Goal: Task Accomplishment & Management: Use online tool/utility

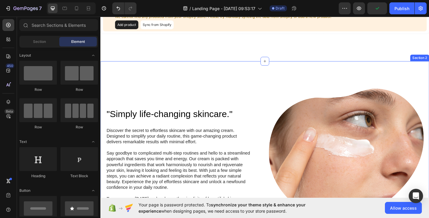
scroll to position [55, 0]
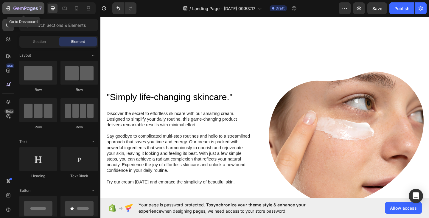
click at [4, 6] on button "7" at bounding box center [23, 8] width 42 height 12
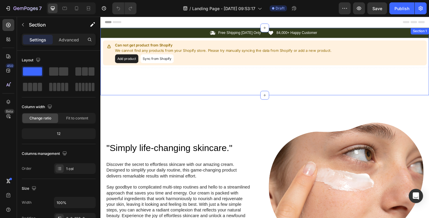
click at [176, 94] on div "Icon Free Shipping Today Only Text Block Row Icon 84,000+ Happy Customer Text B…" at bounding box center [279, 65] width 358 height 73
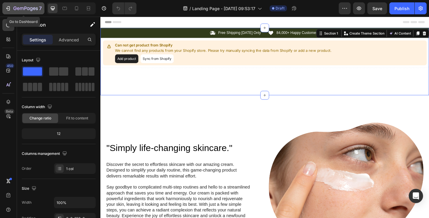
click at [9, 11] on icon "button" at bounding box center [8, 8] width 6 height 6
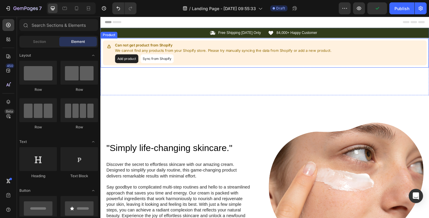
click at [178, 67] on div "Add product Sync from Shopify" at bounding box center [233, 63] width 235 height 10
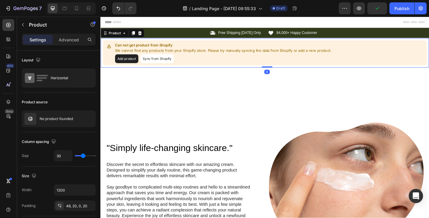
click at [165, 66] on button "Sync from Shopify" at bounding box center [162, 63] width 36 height 10
click at [170, 67] on button "Sync from Shopify" at bounding box center [162, 63] width 36 height 10
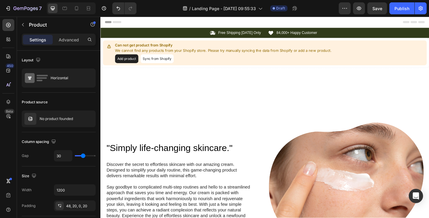
click at [167, 61] on button "Sync from Shopify" at bounding box center [162, 63] width 36 height 10
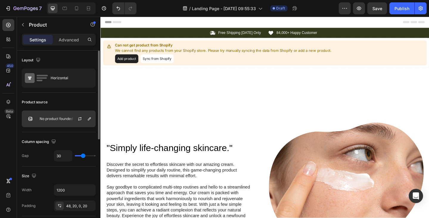
click at [69, 122] on div at bounding box center [82, 119] width 26 height 16
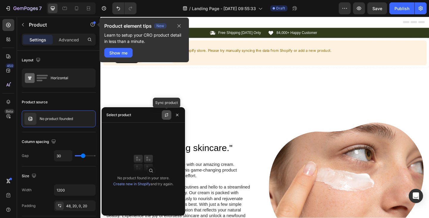
click at [166, 116] on icon "button" at bounding box center [166, 115] width 5 height 5
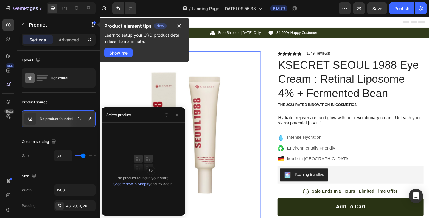
click at [263, 97] on img at bounding box center [190, 138] width 168 height 168
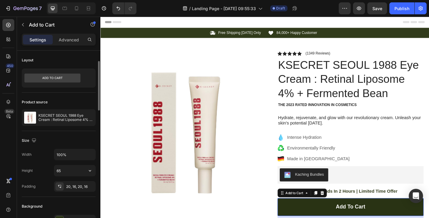
scroll to position [56, 0]
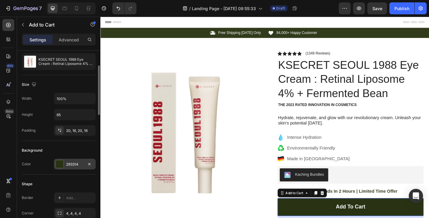
click at [72, 163] on div "293314" at bounding box center [74, 164] width 17 height 5
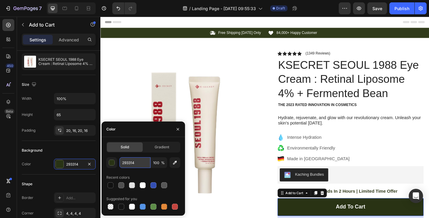
click at [128, 165] on input "293314" at bounding box center [134, 162] width 31 height 11
paste input "wrinkle care, anti-aging, skin elasticity, pigmentation, retinol"
type input "wrinkle care, anti-aging, skin elasticity, pigmentation, retinol"
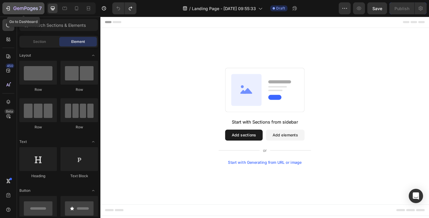
click at [11, 13] on button "7" at bounding box center [23, 8] width 42 height 12
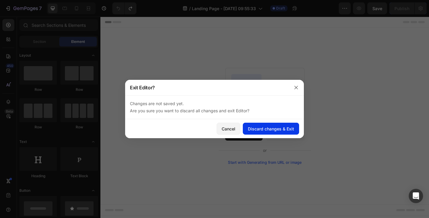
click at [260, 126] on div "Discard changes & Exit" at bounding box center [271, 129] width 46 height 6
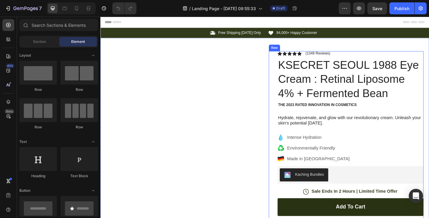
scroll to position [30, 0]
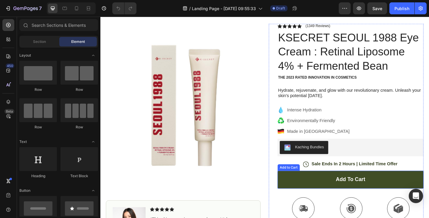
click at [337, 184] on button "Add to cart" at bounding box center [372, 193] width 159 height 19
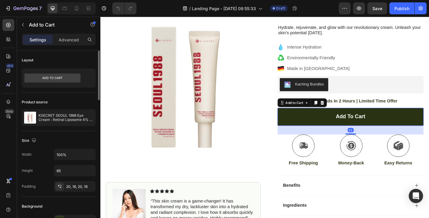
scroll to position [132, 0]
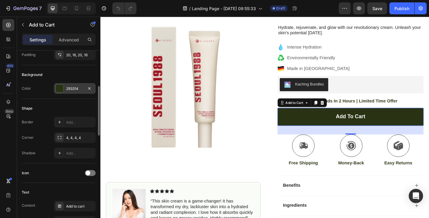
click at [74, 86] on div "293314" at bounding box center [75, 88] width 42 height 11
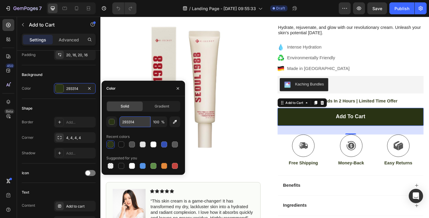
click at [128, 125] on input "293314" at bounding box center [134, 121] width 31 height 11
paste input "F5F1EB"
type input "F5F1EB"
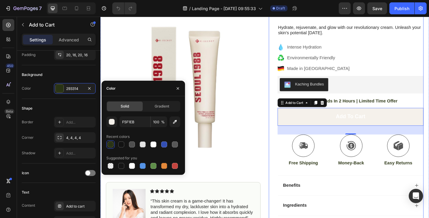
click at [327, 60] on p "Environmentally Friendly" at bounding box center [338, 61] width 68 height 7
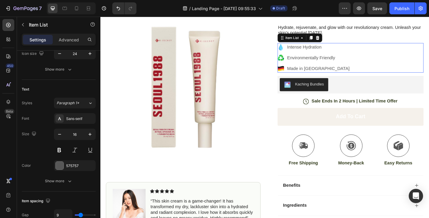
scroll to position [0, 0]
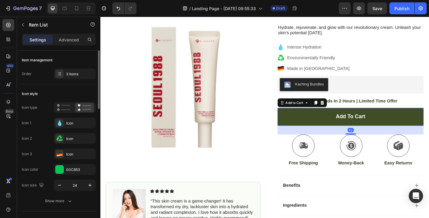
click at [330, 123] on button "Add to cart" at bounding box center [372, 125] width 159 height 19
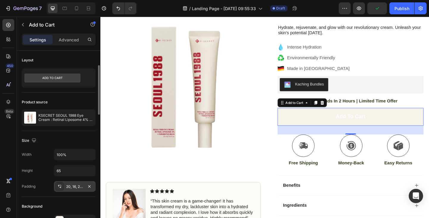
scroll to position [67, 0]
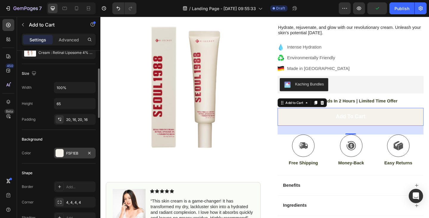
click at [65, 152] on div "F5F1EB" at bounding box center [75, 153] width 42 height 11
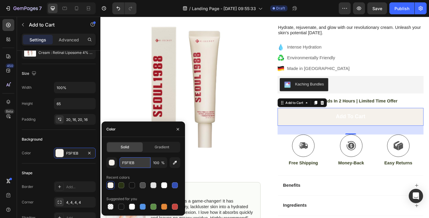
click at [128, 162] on input "F5F1EB" at bounding box center [134, 162] width 31 height 11
paste input "AFAF7"
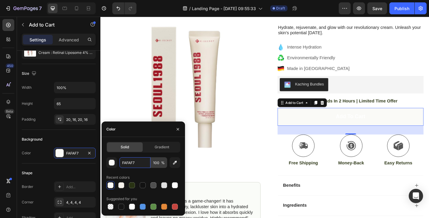
paste input "D4B483"
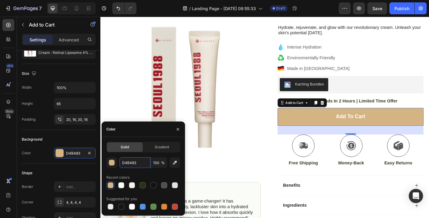
paste input "E4CBA8"
type input "E4CBA8"
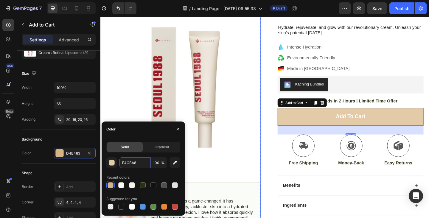
scroll to position [0, 0]
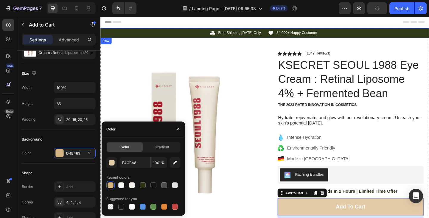
click at [183, 38] on div "Icon Free Shipping Today Only Text Block Row Icon 84,000+ Happy Customer Text B…" at bounding box center [279, 34] width 358 height 11
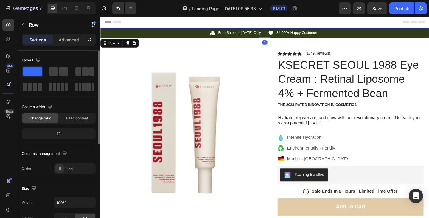
drag, startPoint x: 137, startPoint y: 46, endPoint x: 149, endPoint y: 47, distance: 11.3
click at [137, 46] on icon at bounding box center [137, 45] width 5 height 5
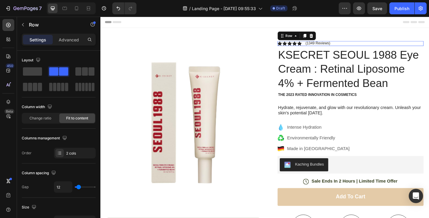
click at [355, 46] on div "Icon Icon Icon Icon Icon Icon List (1349 Reviews) Text Block Row 0" at bounding box center [372, 45] width 159 height 5
click at [332, 38] on div at bounding box center [329, 37] width 7 height 7
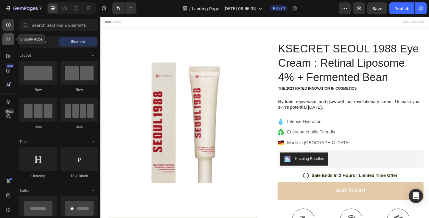
click at [5, 36] on icon at bounding box center [8, 39] width 6 height 6
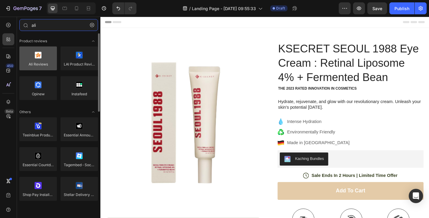
type input "ali"
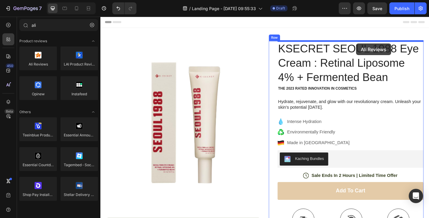
drag, startPoint x: 134, startPoint y: 79, endPoint x: 378, endPoint y: 46, distance: 246.8
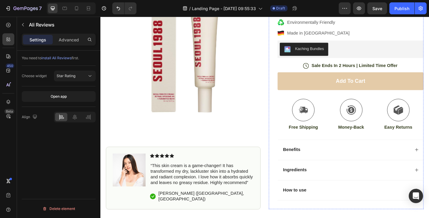
scroll to position [201, 0]
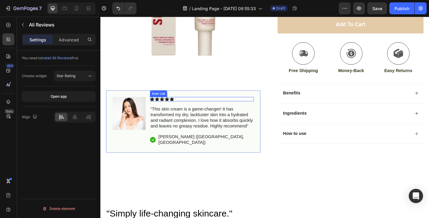
click at [223, 126] on div "Image Icon Icon Icon Icon Icon Icon List “This skin cream is a game-changer! It…" at bounding box center [190, 131] width 168 height 68
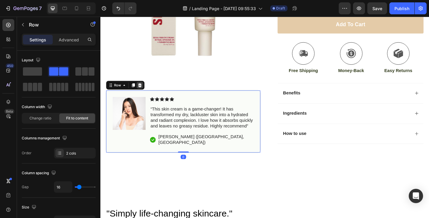
click at [145, 94] on icon at bounding box center [143, 91] width 5 height 5
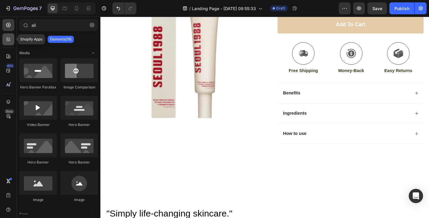
click at [8, 40] on icon at bounding box center [8, 41] width 2 height 2
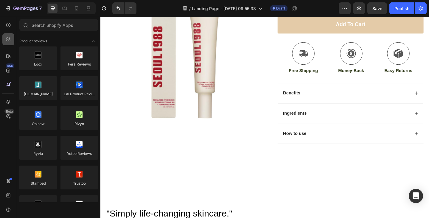
click at [8, 40] on icon at bounding box center [8, 41] width 2 height 2
click at [8, 29] on div at bounding box center [8, 25] width 12 height 12
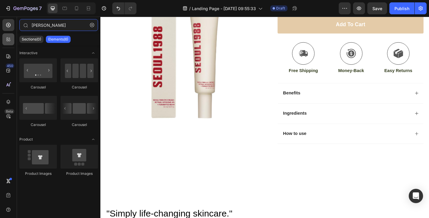
type input "alire"
click at [8, 35] on div at bounding box center [8, 39] width 12 height 12
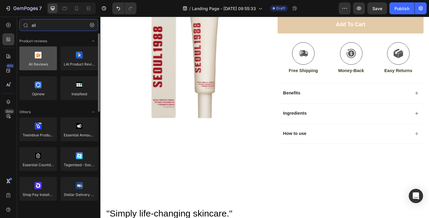
type input "ali"
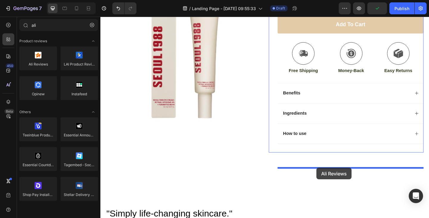
drag, startPoint x: 136, startPoint y: 79, endPoint x: 335, endPoint y: 181, distance: 223.7
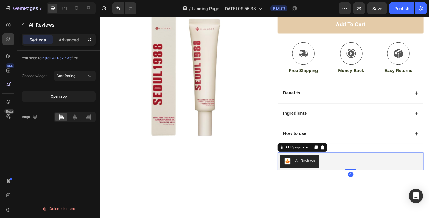
click at [72, 123] on div "Align" at bounding box center [59, 117] width 74 height 20
click at [72, 121] on div at bounding box center [75, 117] width 12 height 8
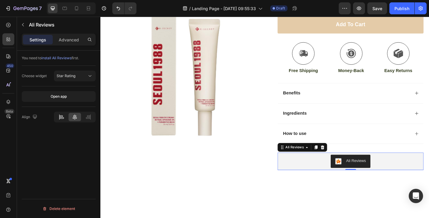
click at [61, 117] on icon at bounding box center [62, 117] width 4 height 1
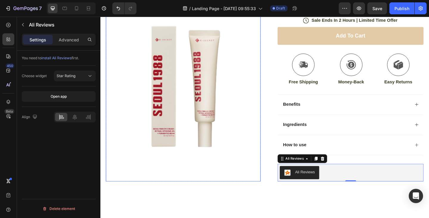
scroll to position [180, 0]
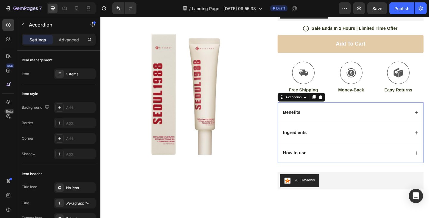
click at [357, 125] on div "Benefits" at bounding box center [367, 121] width 139 height 8
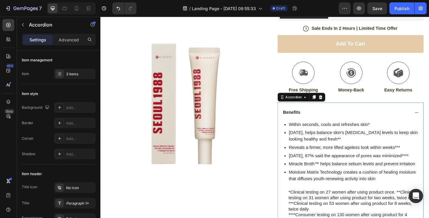
click at [343, 108] on div "Accordion" at bounding box center [319, 105] width 52 height 10
click at [341, 105] on icon at bounding box center [340, 104] width 5 height 5
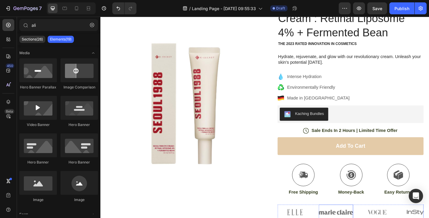
scroll to position [0, 0]
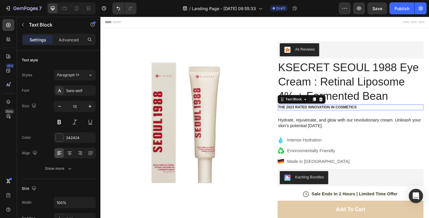
click at [341, 114] on p "The 2023 Rated Innovation in Cosmetics" at bounding box center [373, 115] width 158 height 5
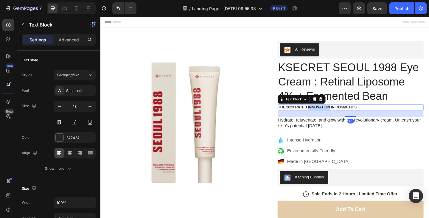
click at [341, 114] on p "The 2023 Rated Innovation in Cosmetics" at bounding box center [373, 115] width 158 height 5
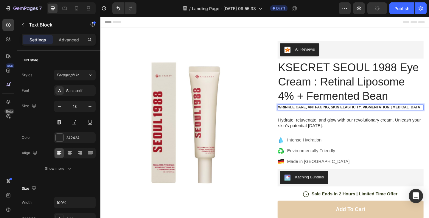
click at [416, 115] on p "wrinkle care, anti-aging, skin elasticity, pigmentation, retinol" at bounding box center [373, 115] width 158 height 5
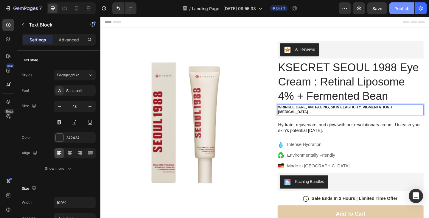
click at [397, 11] on div "Publish" at bounding box center [401, 8] width 15 height 6
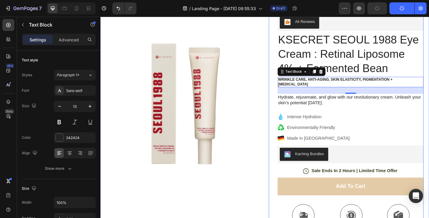
scroll to position [55, 0]
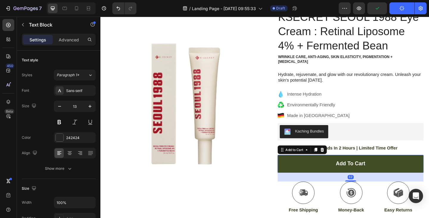
click at [327, 180] on button "Add to cart" at bounding box center [372, 176] width 159 height 19
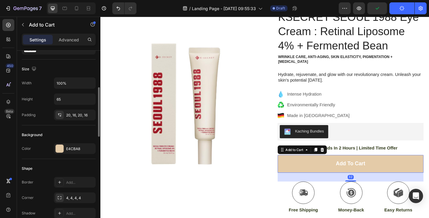
scroll to position [86, 0]
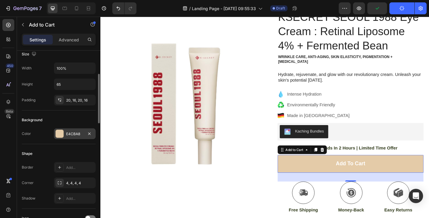
click at [67, 129] on div "E4CBA8" at bounding box center [75, 133] width 42 height 11
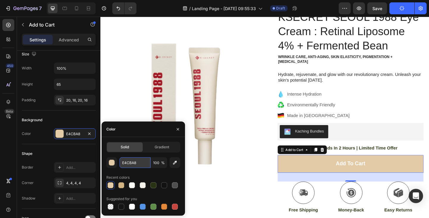
click at [128, 158] on input "E4CBA8" at bounding box center [134, 162] width 31 height 11
click at [128, 163] on input "E4CBA8" at bounding box center [134, 162] width 31 height 11
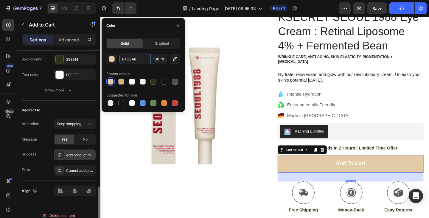
scroll to position [492, 0]
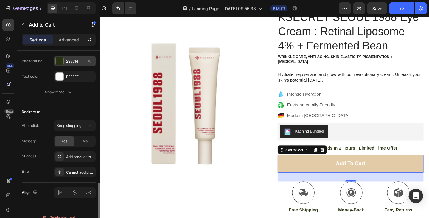
click at [70, 60] on div "293314" at bounding box center [74, 61] width 17 height 5
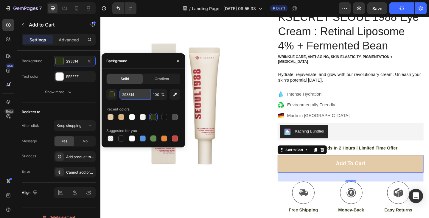
click at [0, 0] on input "293314" at bounding box center [0, 0] width 0 height 0
paste input "E4CBA8"
type input "E4CBA8"
click at [147, 65] on div "Background" at bounding box center [143, 60] width 83 height 15
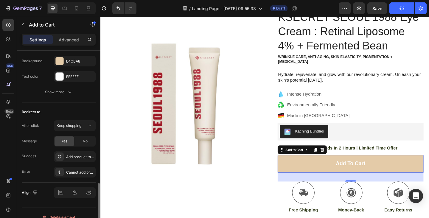
click at [56, 101] on div "Out of stock state Content Out of stock Background E4CBA8 Text color FFFFFF Sho…" at bounding box center [59, 62] width 74 height 80
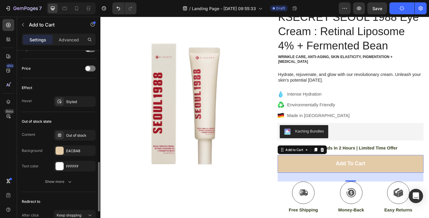
scroll to position [405, 0]
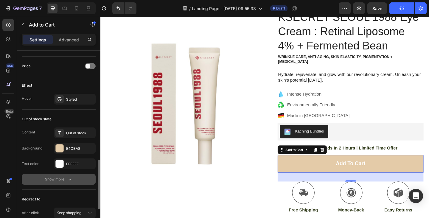
click at [64, 180] on div "Show more" at bounding box center [59, 179] width 28 height 6
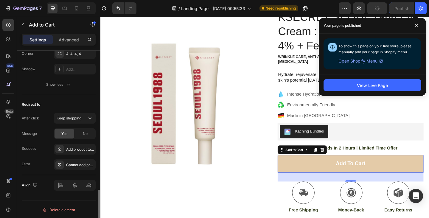
scroll to position [547, 0]
click at [67, 116] on span "Keep shopping" at bounding box center [69, 117] width 25 height 4
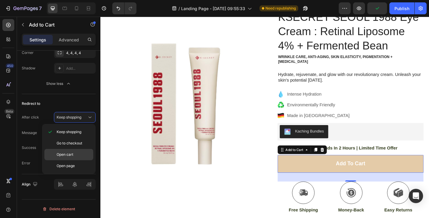
click at [71, 153] on span "Open cart" at bounding box center [65, 154] width 17 height 5
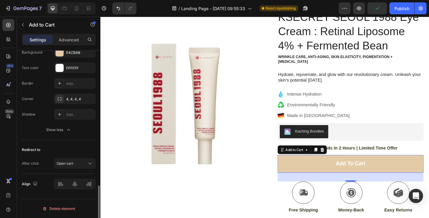
scroll to position [501, 0]
click at [48, 139] on div "Out of stock state Content Out of stock Background E4CBA8 Text color FFFFFF Bor…" at bounding box center [59, 77] width 74 height 127
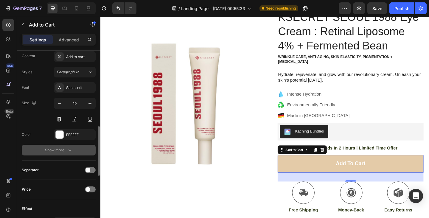
click at [61, 153] on button "Show more" at bounding box center [59, 150] width 74 height 11
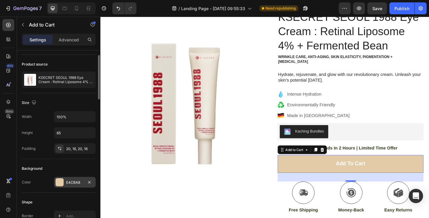
scroll to position [34, 0]
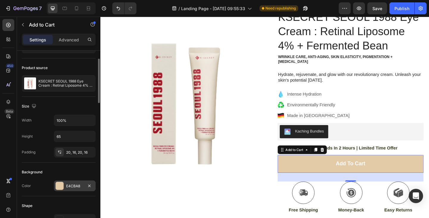
click at [70, 187] on div "E4CBA8" at bounding box center [74, 186] width 17 height 5
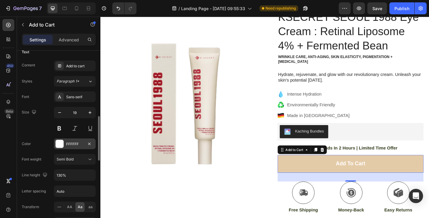
scroll to position [282, 0]
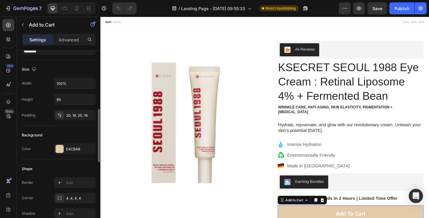
scroll to position [104, 0]
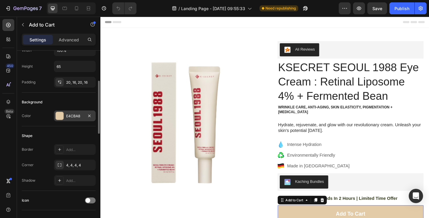
click at [67, 116] on div "E4CBA8" at bounding box center [74, 116] width 17 height 5
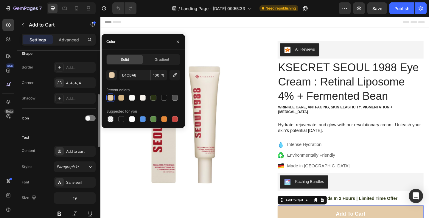
scroll to position [206, 0]
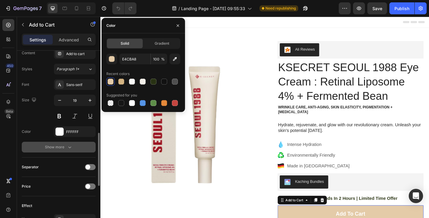
click at [61, 144] on button "Show more" at bounding box center [59, 147] width 74 height 11
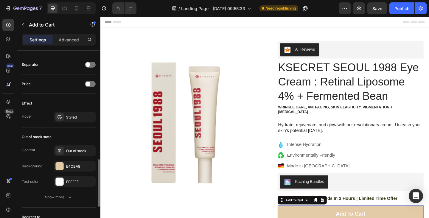
scroll to position [476, 0]
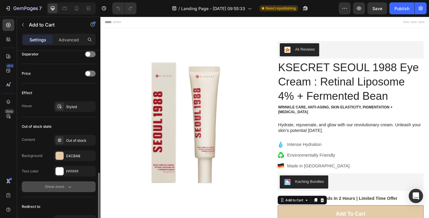
click at [65, 182] on button "Show more" at bounding box center [59, 186] width 74 height 11
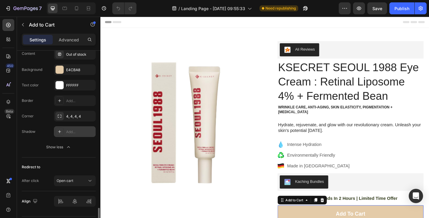
scroll to position [579, 0]
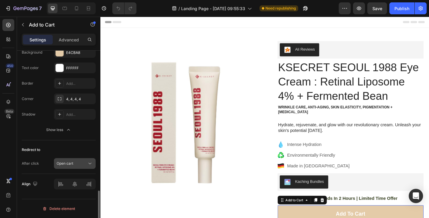
click at [71, 162] on span "Open cart" at bounding box center [65, 163] width 17 height 4
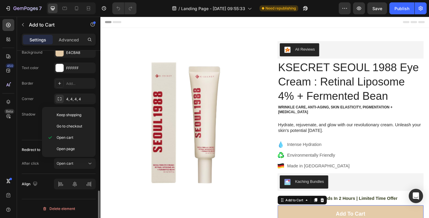
click at [32, 136] on div "Out of stock state Content Out of stock Background E4CBA8 Text color FFFFFF Bor…" at bounding box center [59, 77] width 74 height 127
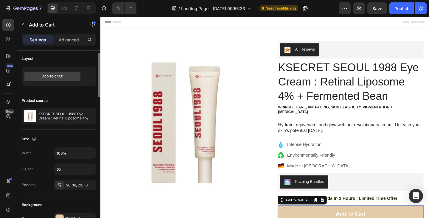
scroll to position [0, 0]
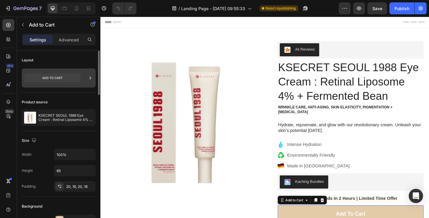
click at [66, 84] on icon at bounding box center [52, 78] width 56 height 14
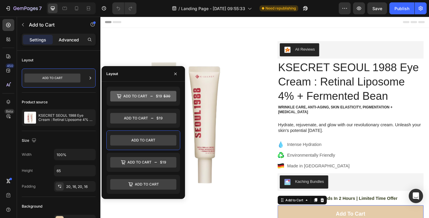
click at [73, 41] on p "Advanced" at bounding box center [69, 40] width 20 height 6
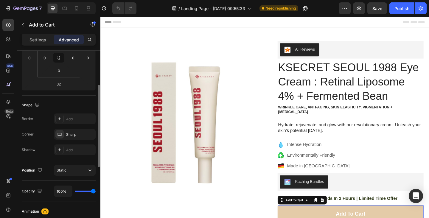
scroll to position [95, 0]
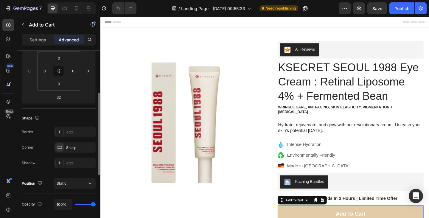
click at [40, 39] on p "Settings" at bounding box center [37, 40] width 17 height 6
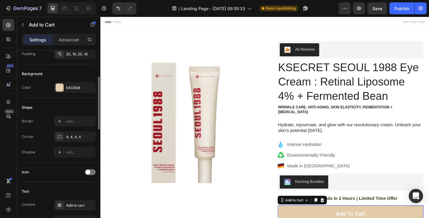
scroll to position [122, 0]
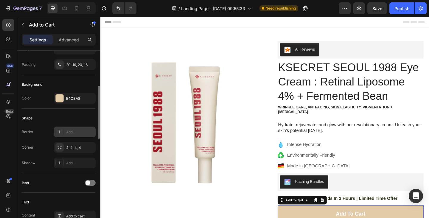
click at [67, 130] on div "Add..." at bounding box center [80, 132] width 28 height 5
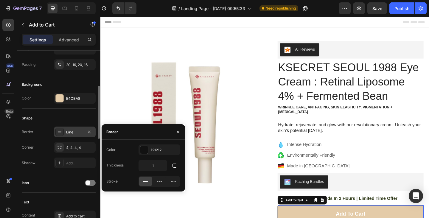
click at [68, 118] on div "Shape" at bounding box center [59, 119] width 74 height 10
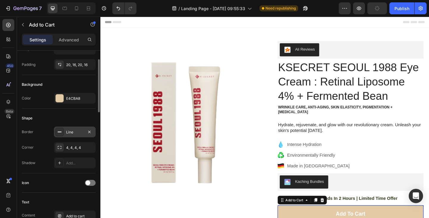
scroll to position [91, 0]
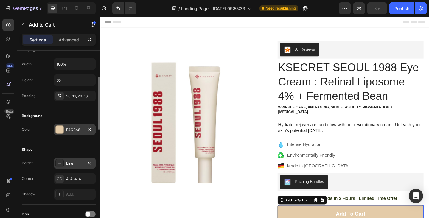
click at [65, 128] on div "E4CBA8" at bounding box center [75, 129] width 42 height 11
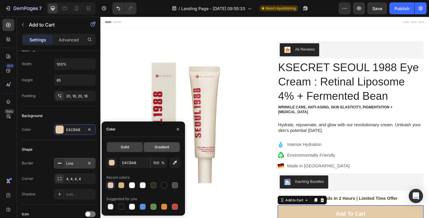
click at [167, 147] on span "Gradient" at bounding box center [162, 146] width 15 height 5
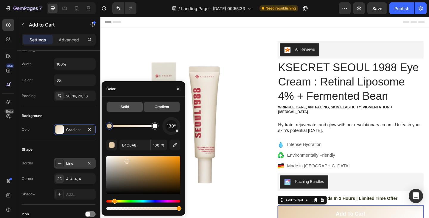
click at [129, 111] on div "Solid" at bounding box center [125, 107] width 36 height 10
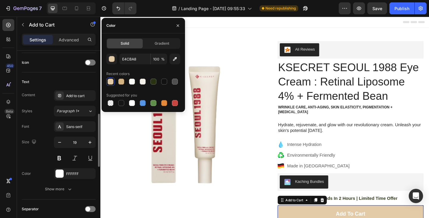
scroll to position [268, 0]
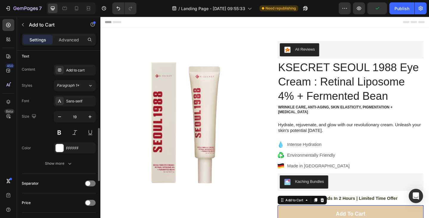
click at [50, 175] on div "Separator" at bounding box center [59, 183] width 74 height 19
click at [50, 170] on div "Text Content Add to cart Styles Paragraph 1* Font Sans-serif Size 19 Color FFFF…" at bounding box center [59, 110] width 74 height 127
click at [52, 163] on div "Show more" at bounding box center [59, 164] width 28 height 6
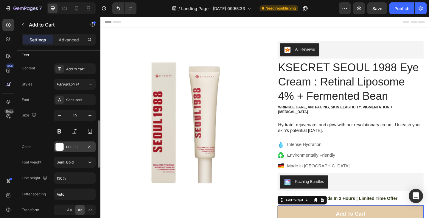
scroll to position [263, 0]
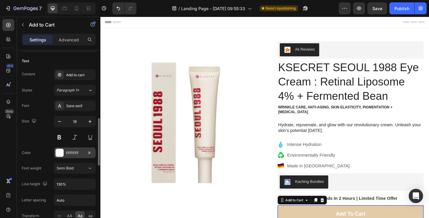
click at [63, 156] on div at bounding box center [59, 153] width 8 height 8
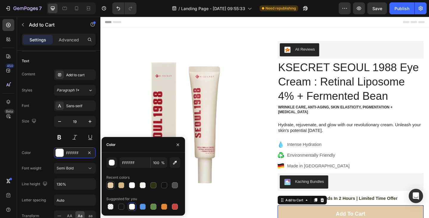
click at [110, 185] on div at bounding box center [111, 185] width 6 height 6
click at [132, 206] on div at bounding box center [132, 207] width 6 height 6
type input "FFFFFF"
click at [20, 122] on div "Layout Product source KSECRET SEOUL 1988 Eye Cream : Retinal Liposome 4% + Ferm…" at bounding box center [58, 146] width 83 height 717
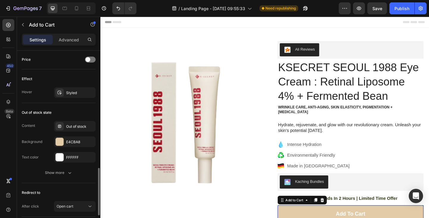
scroll to position [482, 0]
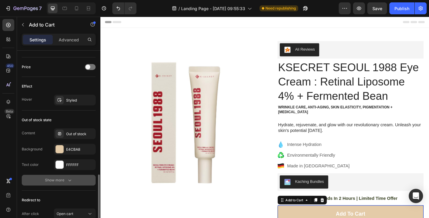
click at [58, 180] on div "Show more" at bounding box center [59, 180] width 28 height 6
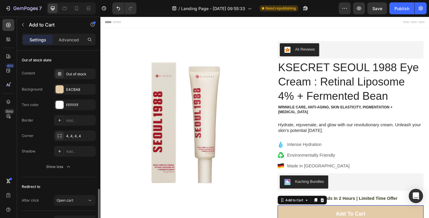
scroll to position [549, 0]
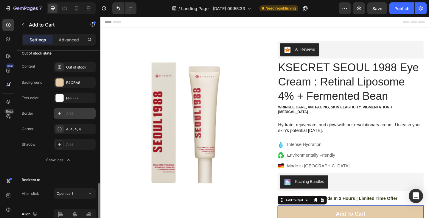
click at [69, 113] on div "Add..." at bounding box center [80, 113] width 28 height 5
click at [34, 119] on div "Border Line Corner 4, 4, 4, 4 Shadow Add..." at bounding box center [59, 129] width 74 height 42
click at [78, 80] on div "E4CBA8" at bounding box center [75, 82] width 42 height 11
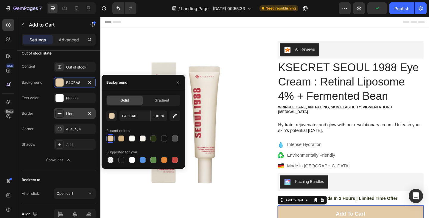
click at [172, 95] on div "Solid Gradient E4CBA8 100 % Recent colors Suggested for you" at bounding box center [143, 129] width 83 height 79
click at [123, 137] on div at bounding box center [121, 139] width 6 height 6
click at [110, 140] on div at bounding box center [111, 139] width 6 height 6
type input "E4CBA8"
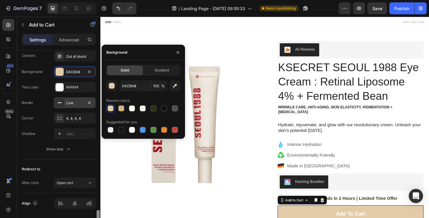
scroll to position [579, 0]
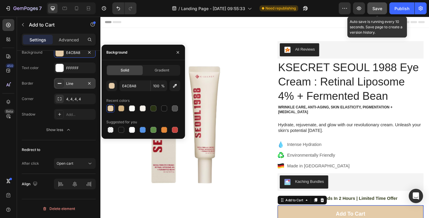
click at [371, 10] on button "Save" at bounding box center [377, 8] width 20 height 12
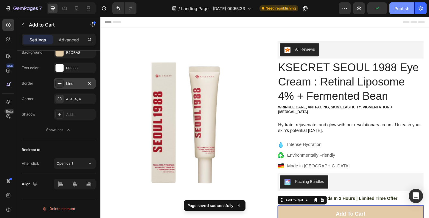
click at [396, 10] on div "Publish" at bounding box center [401, 8] width 15 height 6
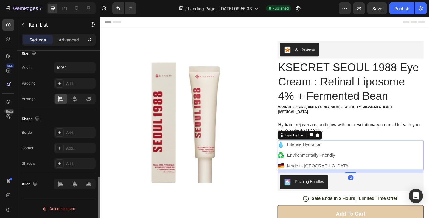
scroll to position [0, 0]
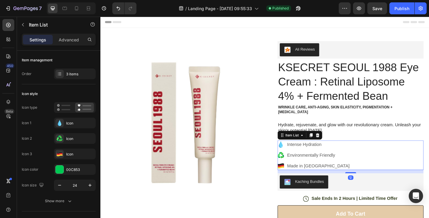
click at [300, 152] on icon at bounding box center [296, 155] width 7 height 7
click at [336, 143] on icon at bounding box center [336, 145] width 5 height 5
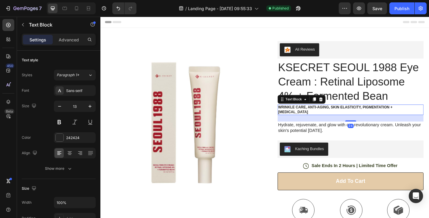
click at [335, 112] on div "wrinkle care, anti-aging, skin elasticity, pigmentation + [MEDICAL_DATA]" at bounding box center [372, 117] width 159 height 11
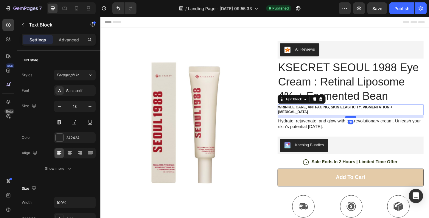
drag, startPoint x: 376, startPoint y: 125, endPoint x: 376, endPoint y: 121, distance: 4.2
click at [376, 125] on div at bounding box center [373, 126] width 12 height 2
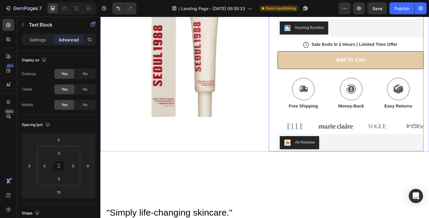
scroll to position [126, 0]
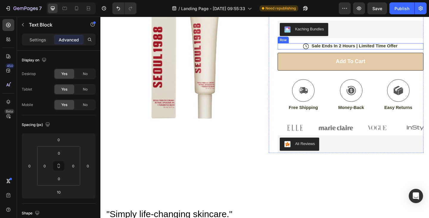
click at [311, 46] on div "Icon Sale Ends In 2 Hours | Limited Time Offer Text Block Row" at bounding box center [372, 49] width 159 height 7
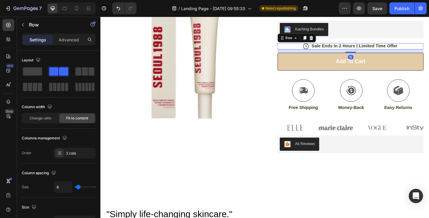
click at [329, 35] on div "Row" at bounding box center [314, 40] width 42 height 10
click at [329, 38] on icon at bounding box center [329, 40] width 5 height 5
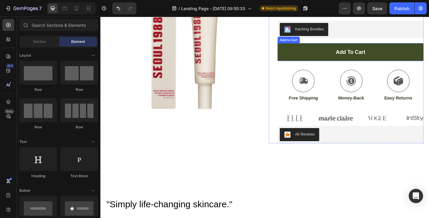
click at [308, 54] on button "Add to cart" at bounding box center [372, 55] width 159 height 19
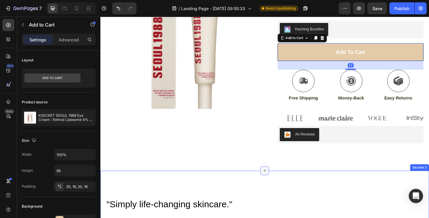
click at [277, 183] on div at bounding box center [279, 185] width 10 height 10
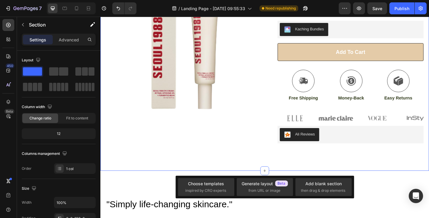
click at [266, 162] on div "Product Images Row Ali Reviews Ali Reviews KSECRET SEOUL 1988 Eye Cream : Retin…" at bounding box center [279, 44] width 358 height 282
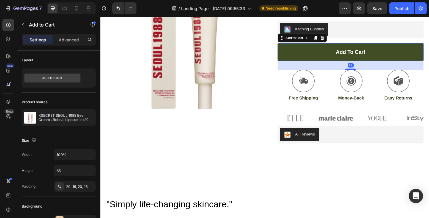
click at [312, 51] on button "Add to cart" at bounding box center [372, 55] width 159 height 19
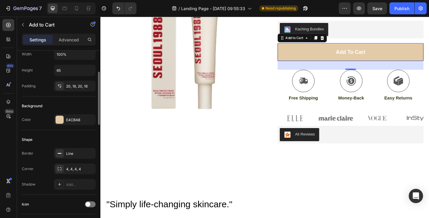
scroll to position [104, 0]
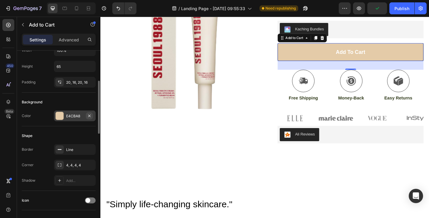
click at [88, 116] on icon "button" at bounding box center [89, 116] width 5 height 5
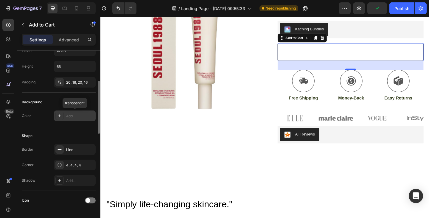
click at [71, 117] on div "Add..." at bounding box center [80, 116] width 28 height 5
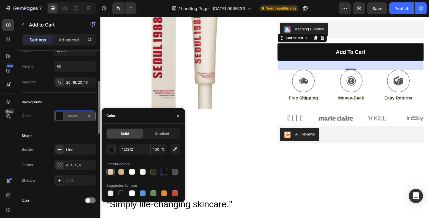
click at [108, 172] on div at bounding box center [111, 172] width 6 height 6
type input "E4CBA8"
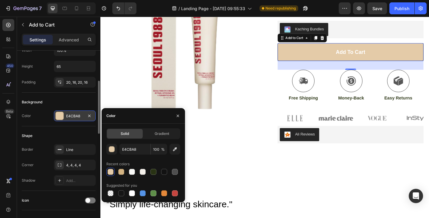
click at [113, 163] on div "Recent colors" at bounding box center [117, 163] width 23 height 5
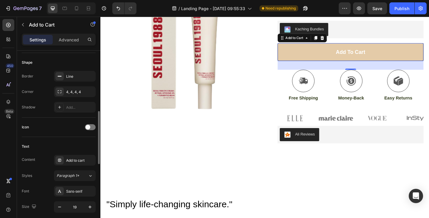
scroll to position [185, 0]
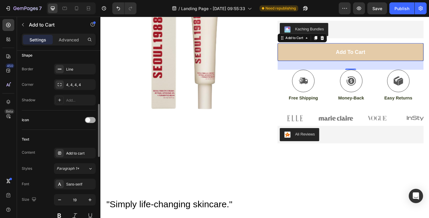
click at [88, 121] on span at bounding box center [88, 120] width 5 height 5
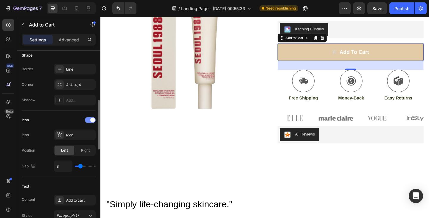
click at [88, 121] on div at bounding box center [90, 120] width 11 height 6
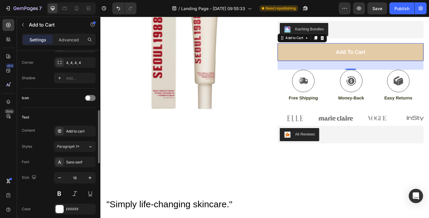
scroll to position [209, 0]
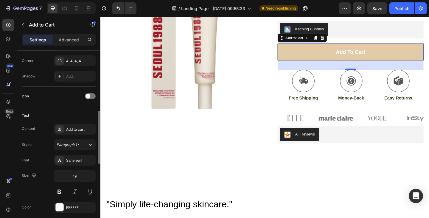
click at [46, 123] on div "Text Content Add to cart Styles Paragraph 1* Font Sans-serif Size 19 Color FFFF…" at bounding box center [59, 169] width 74 height 127
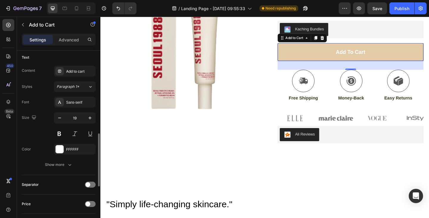
scroll to position [282, 0]
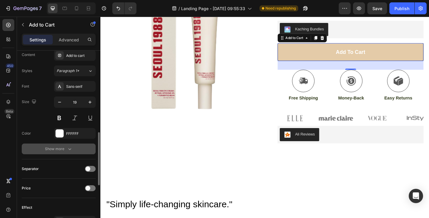
click at [49, 150] on div "Show more" at bounding box center [59, 149] width 28 height 6
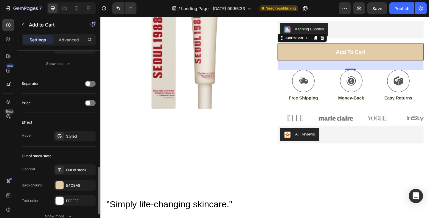
scroll to position [452, 0]
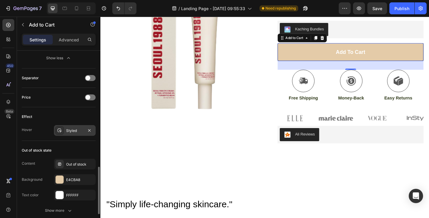
click at [70, 132] on div "Styled" at bounding box center [74, 130] width 17 height 5
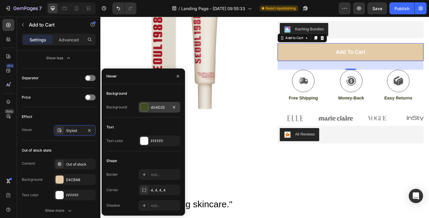
click at [148, 110] on div at bounding box center [144, 107] width 8 height 8
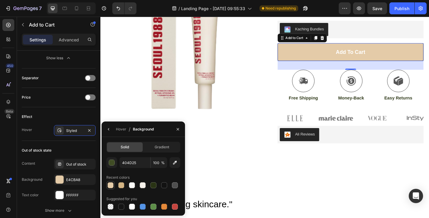
click at [108, 188] on div at bounding box center [110, 185] width 7 height 7
type input "E4CBA8"
click at [93, 140] on div "Effect Hover Styled" at bounding box center [59, 124] width 74 height 34
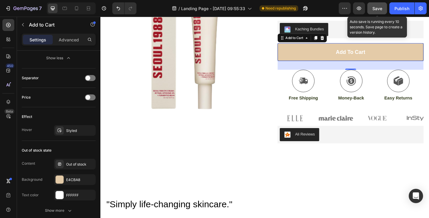
click at [379, 4] on button "Save" at bounding box center [377, 8] width 20 height 12
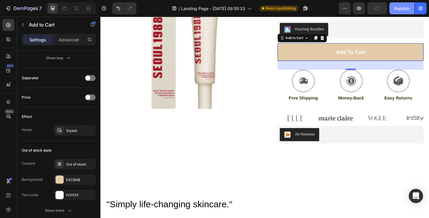
click at [391, 4] on button "Publish" at bounding box center [401, 8] width 25 height 12
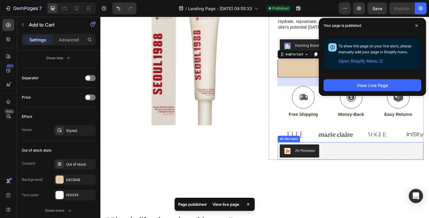
scroll to position [0, 0]
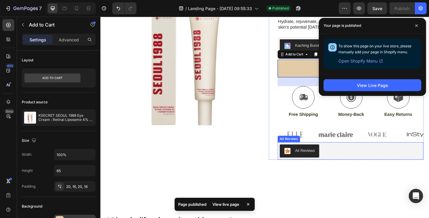
click at [367, 153] on div "Ali Reviews" at bounding box center [372, 162] width 159 height 19
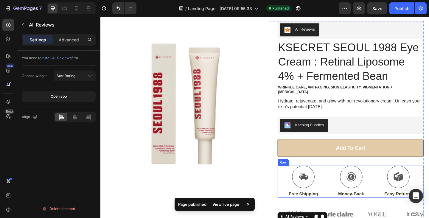
scroll to position [24, 0]
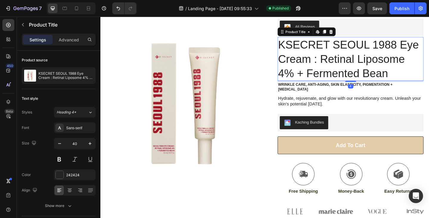
click at [356, 78] on h1 "KSECRET SEOUL 1988 Eye Cream : Retinal Liposome 4% + Fermented Bean" at bounding box center [372, 63] width 159 height 48
click at [56, 161] on button at bounding box center [59, 159] width 11 height 11
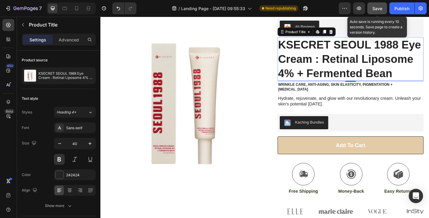
click at [382, 11] on button "Save" at bounding box center [377, 8] width 20 height 12
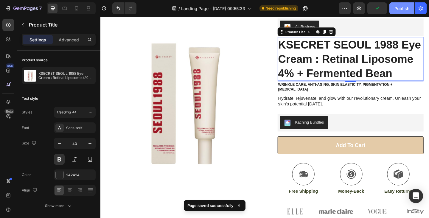
click at [400, 11] on div "Publish" at bounding box center [401, 8] width 15 height 6
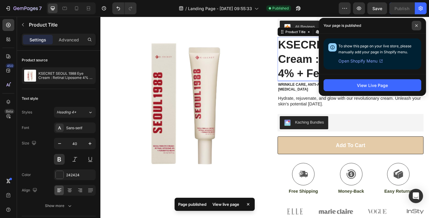
click at [420, 24] on span at bounding box center [417, 26] width 10 height 10
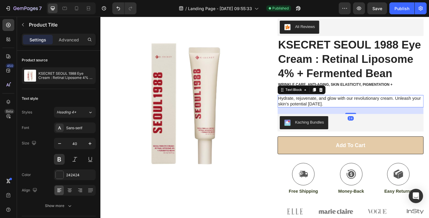
click at [330, 104] on p "Hydrate, rejuvenate, and glow with our revolutionary cream. Unleash your skin's…" at bounding box center [373, 109] width 158 height 13
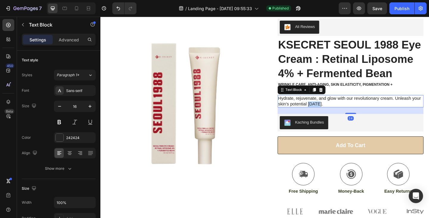
click at [330, 104] on p "Hydrate, rejuvenate, and glow with our revolutionary cream. Unleash your skin's…" at bounding box center [373, 109] width 158 height 13
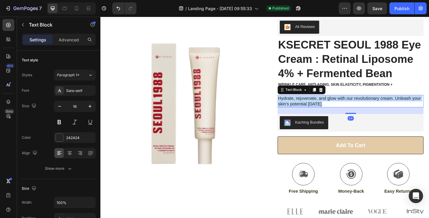
click at [330, 104] on p "Hydrate, rejuvenate, and glow with our revolutionary cream. Unleash your skin's…" at bounding box center [373, 109] width 158 height 13
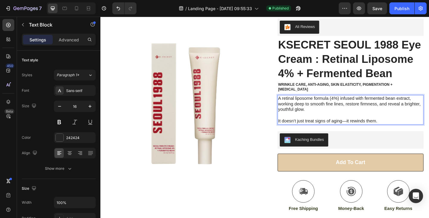
click at [378, 114] on p "A retinal liposome formula (4%) infused with fermented bean extract, working de…" at bounding box center [373, 112] width 158 height 18
click at [305, 128] on p "It doesn’t just treat signs of aging—it rewinds them." at bounding box center [373, 131] width 158 height 6
click at [294, 128] on p "It doesn’t just treat signs of aging—it rewinds them." at bounding box center [373, 131] width 158 height 6
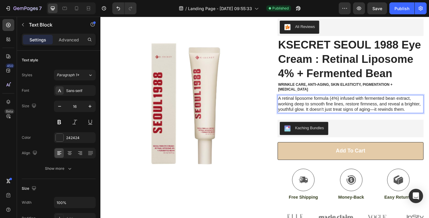
click at [390, 15] on div "7 / Landing Page - Aug 27, 09:55:33 Published Preview Save Publish" at bounding box center [214, 8] width 429 height 17
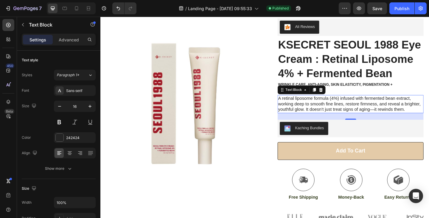
click at [371, 15] on div "7 / Landing Page - Aug 27, 09:55:33 Published Preview Save Publish" at bounding box center [214, 8] width 429 height 17
click at [391, 15] on div "7 / Landing Page - Aug 27, 09:55:33 Published Preview Save Publish" at bounding box center [214, 8] width 429 height 17
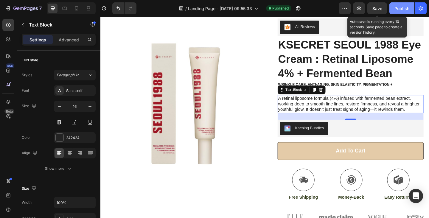
drag, startPoint x: 380, startPoint y: 7, endPoint x: 402, endPoint y: 7, distance: 22.0
click at [380, 7] on span "Save" at bounding box center [377, 8] width 10 height 5
click at [402, 7] on div "Publish" at bounding box center [401, 8] width 15 height 6
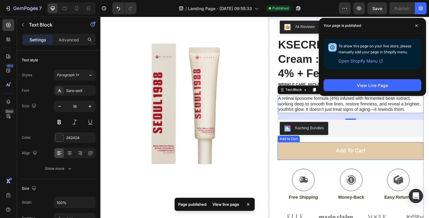
click at [329, 158] on button "Add to cart" at bounding box center [372, 162] width 159 height 19
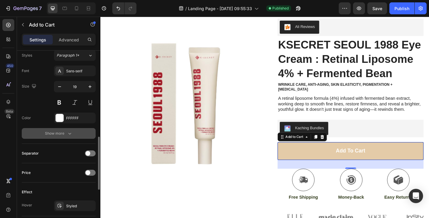
click at [61, 132] on div "Show more" at bounding box center [59, 133] width 28 height 6
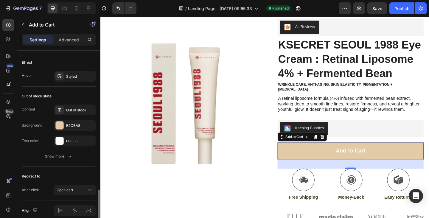
scroll to position [514, 0]
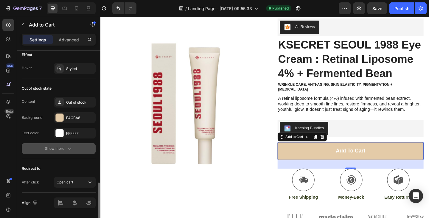
click at [51, 152] on button "Show more" at bounding box center [59, 148] width 74 height 11
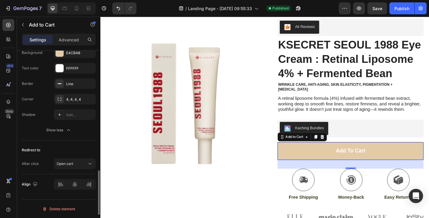
scroll to position [579, 0]
click at [62, 89] on div "Border Line Corner 4, 4, 4, 4 Shadow Add..." at bounding box center [59, 99] width 74 height 42
click at [63, 86] on div at bounding box center [59, 83] width 8 height 8
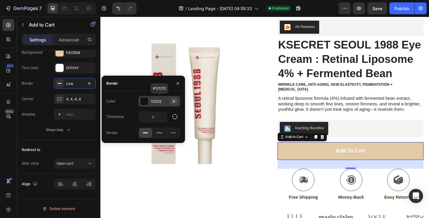
click at [175, 102] on icon "button" at bounding box center [174, 101] width 5 height 5
click at [88, 84] on icon "button" at bounding box center [89, 83] width 5 height 5
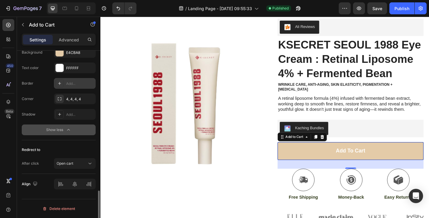
click at [27, 133] on button "Show less" at bounding box center [59, 130] width 74 height 11
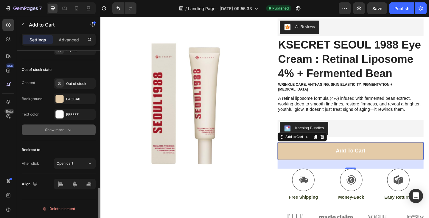
scroll to position [533, 0]
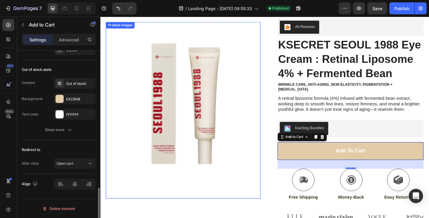
click at [226, 191] on img at bounding box center [190, 107] width 168 height 168
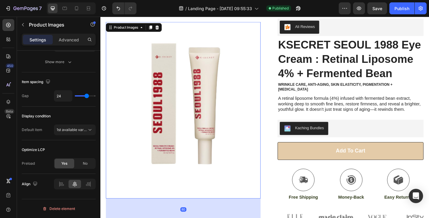
scroll to position [0, 0]
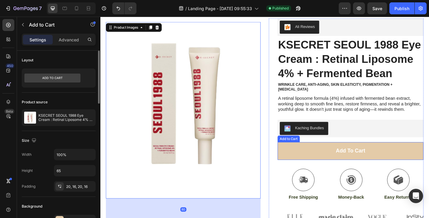
click at [305, 158] on button "Add to cart" at bounding box center [372, 162] width 159 height 19
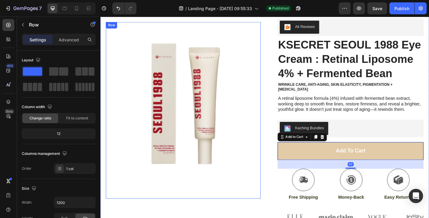
click at [198, 197] on div "Product Images" at bounding box center [190, 119] width 168 height 192
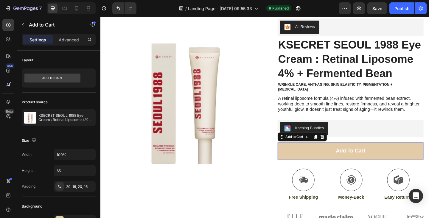
click at [325, 154] on button "Add to cart" at bounding box center [372, 162] width 159 height 19
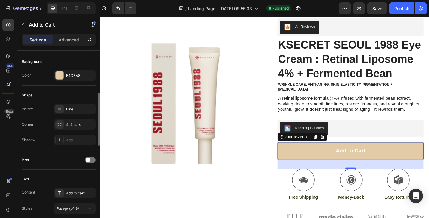
scroll to position [145, 0]
click at [89, 110] on icon "button" at bounding box center [89, 108] width 5 height 5
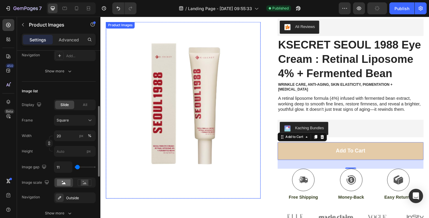
click at [115, 174] on img at bounding box center [190, 107] width 168 height 168
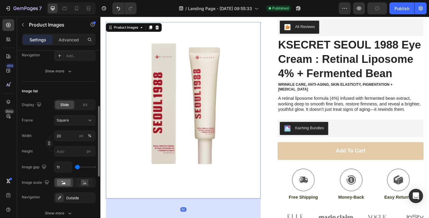
scroll to position [0, 0]
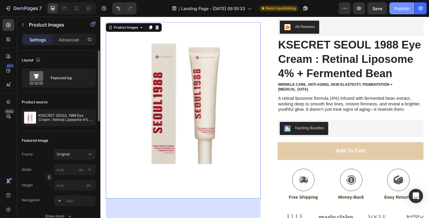
click at [402, 10] on div "Publish" at bounding box center [401, 8] width 15 height 6
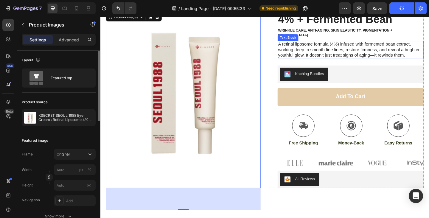
scroll to position [98, 0]
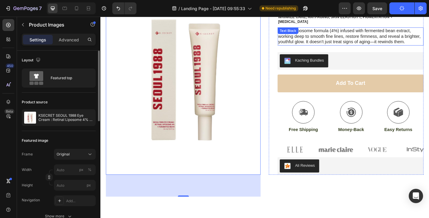
click at [344, 32] on div "A retinal liposome formula (4%) infused with fermented bean extract, working de…" at bounding box center [372, 39] width 159 height 20
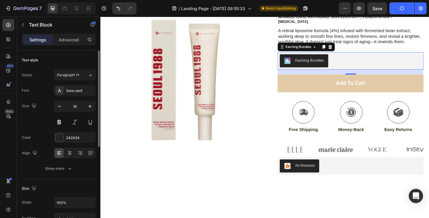
drag, startPoint x: 375, startPoint y: 50, endPoint x: 378, endPoint y: 28, distance: 22.3
click at [375, 49] on div "Ali Reviews Ali Reviews KSECRET SEOUL 1988 Eye Cream : Retinal Liposome 4% + Fe…" at bounding box center [372, 67] width 159 height 244
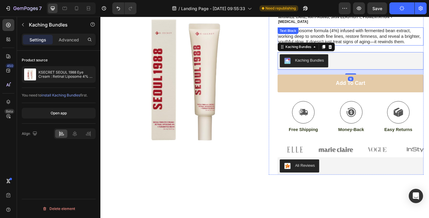
click at [378, 29] on p "A retinal liposome formula (4%) infused with fermented bean extract, working de…" at bounding box center [373, 38] width 158 height 18
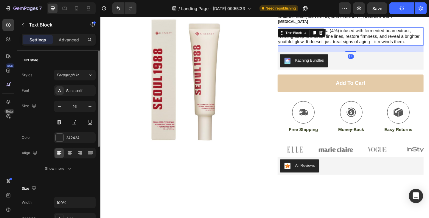
drag, startPoint x: 373, startPoint y: 50, endPoint x: 379, endPoint y: 24, distance: 26.5
click at [377, 29] on div "A retinal liposome formula (4%) infused with fermented bean extract, working de…" at bounding box center [372, 39] width 159 height 20
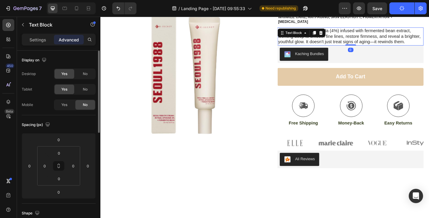
click at [370, 51] on div "0" at bounding box center [373, 53] width 6 height 5
click at [380, 56] on div "Kaching Bundles" at bounding box center [373, 58] width 154 height 14
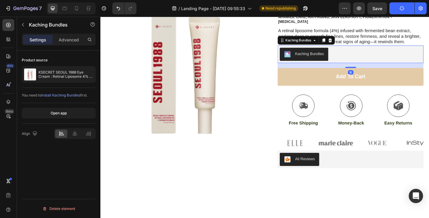
drag, startPoint x: 374, startPoint y: 67, endPoint x: 385, endPoint y: 41, distance: 27.5
click at [378, 57] on div "Kaching Bundles Kaching Bundles 18" at bounding box center [372, 57] width 159 height 19
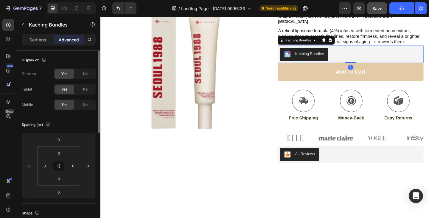
click at [382, 4] on button "Save" at bounding box center [377, 8] width 20 height 12
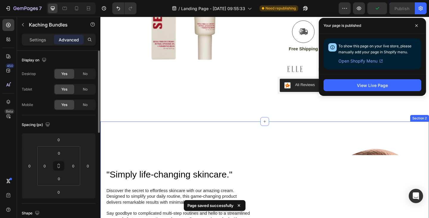
scroll to position [186, 0]
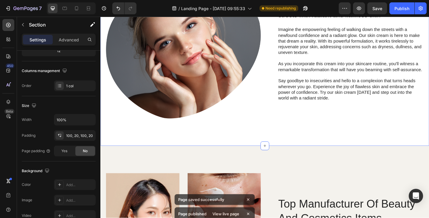
scroll to position [179, 0]
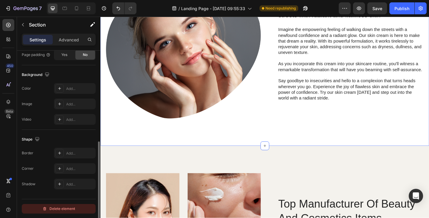
click at [60, 206] on div "Delete element" at bounding box center [58, 208] width 33 height 7
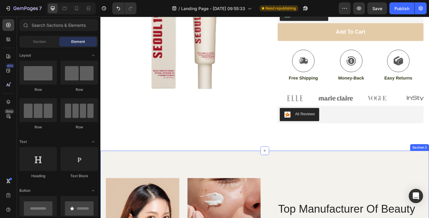
scroll to position [168, 0]
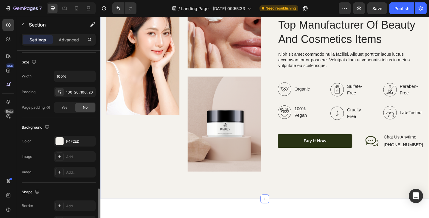
scroll to position [179, 0]
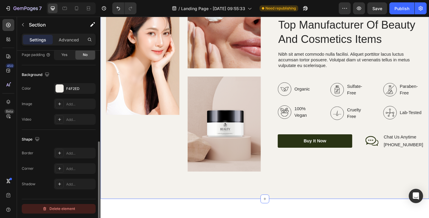
click at [59, 213] on button "Delete element" at bounding box center [59, 209] width 74 height 10
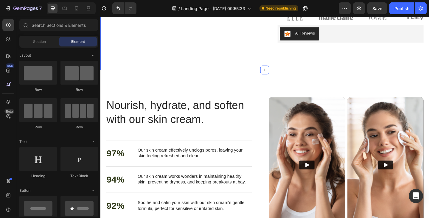
scroll to position [277, 0]
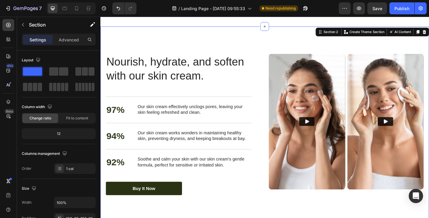
click at [227, 34] on div "Nourish, hydrate, and soften with our skin cream. Heading Nourish, hydrate, and…" at bounding box center [279, 134] width 358 height 214
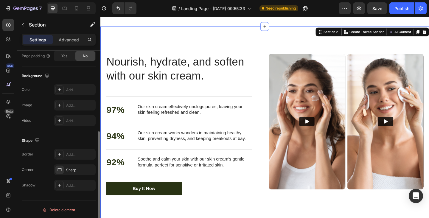
scroll to position [179, 0]
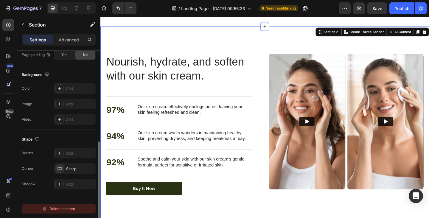
click at [57, 213] on button "Delete element" at bounding box center [59, 209] width 74 height 10
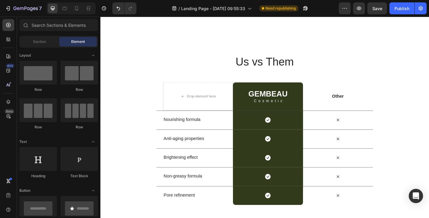
scroll to position [247, 0]
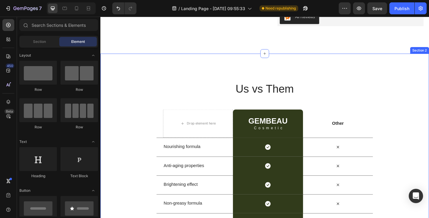
click at [232, 70] on div "Us vs Them Heading Row Drop element here GEMBEAU Heading Cosmetic Text Block Ro…" at bounding box center [279, 169] width 358 height 224
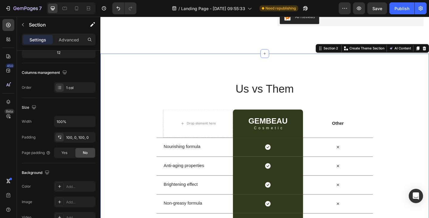
scroll to position [179, 0]
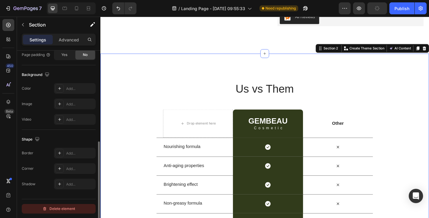
click at [64, 207] on div "Delete element" at bounding box center [58, 208] width 33 height 7
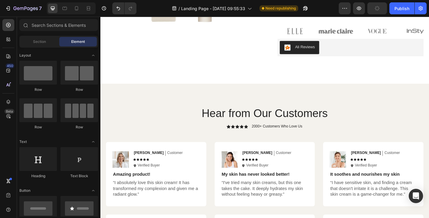
scroll to position [223, 0]
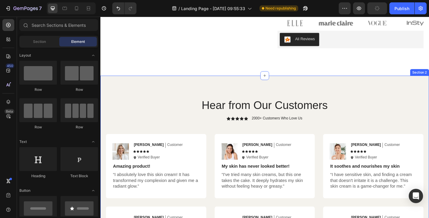
click at [166, 89] on div "Hear from Our Customers Heading Icon Icon Icon Icon Icon Icon List 2000+ Custom…" at bounding box center [279, 199] width 358 height 237
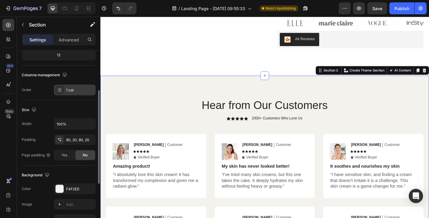
scroll to position [179, 0]
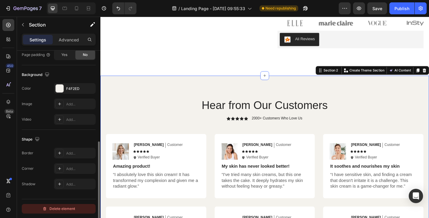
click at [59, 209] on div "Delete element" at bounding box center [58, 208] width 33 height 7
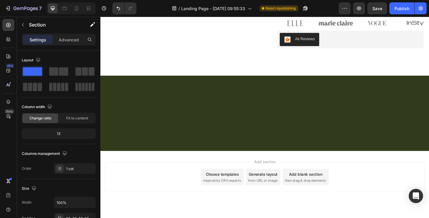
click at [203, 89] on div at bounding box center [279, 122] width 358 height 82
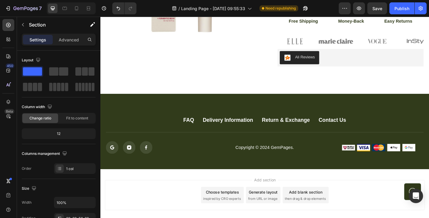
scroll to position [203, 0]
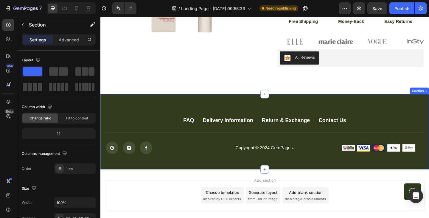
click at [154, 108] on div "FAQ Button Delivery Information Button Return & Exchange Button Contact Us Butt…" at bounding box center [279, 142] width 358 height 82
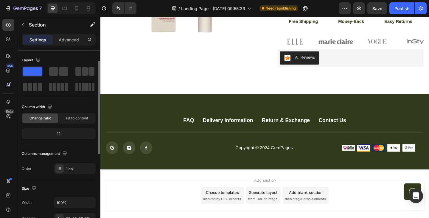
scroll to position [179, 0]
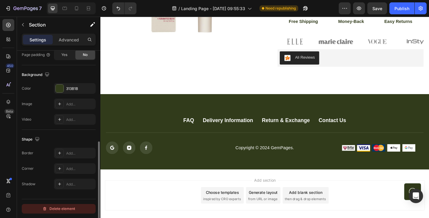
click at [53, 206] on div "Delete element" at bounding box center [58, 208] width 33 height 7
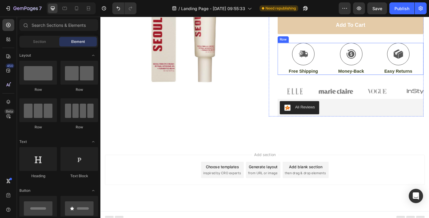
scroll to position [107, 0]
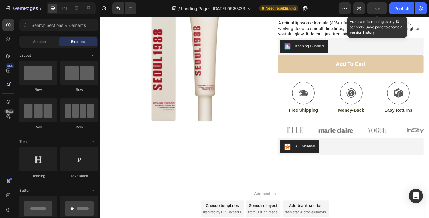
click at [378, 8] on icon "button" at bounding box center [377, 9] width 6 height 6
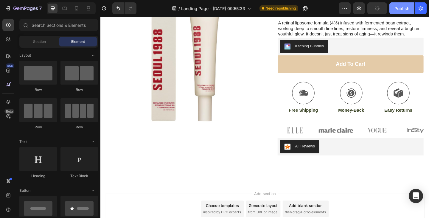
click at [405, 8] on div "Publish" at bounding box center [401, 8] width 15 height 6
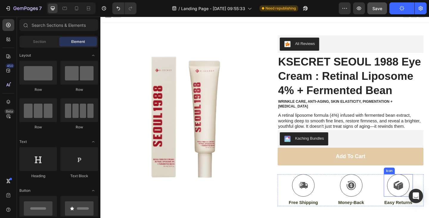
scroll to position [5, 0]
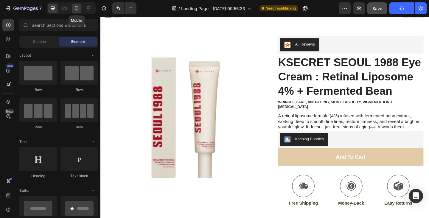
click at [72, 6] on div at bounding box center [77, 9] width 10 height 10
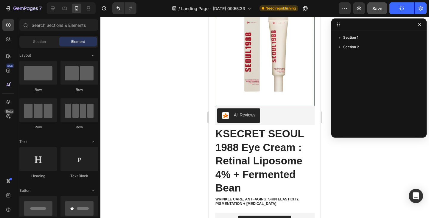
scroll to position [110, 0]
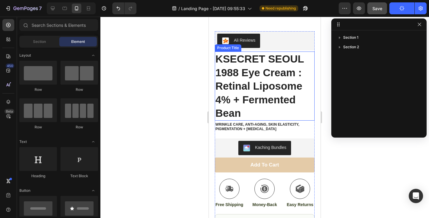
drag, startPoint x: 251, startPoint y: 110, endPoint x: 318, endPoint y: 128, distance: 69.4
click at [251, 110] on h1 "KSECRET SEOUL 1988 Eye Cream : Retinal Liposome 4% + Fermented Bean" at bounding box center [265, 86] width 100 height 69
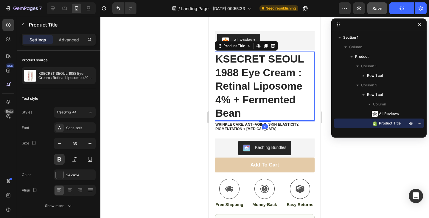
click at [46, 5] on div at bounding box center [69, 8] width 51 height 12
click at [49, 7] on div at bounding box center [53, 9] width 10 height 10
type input "40"
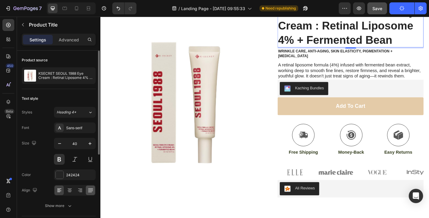
scroll to position [26, 0]
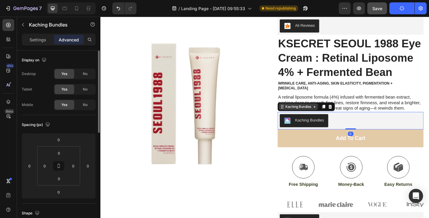
click at [320, 112] on div "Kaching Bundles" at bounding box center [316, 114] width 30 height 5
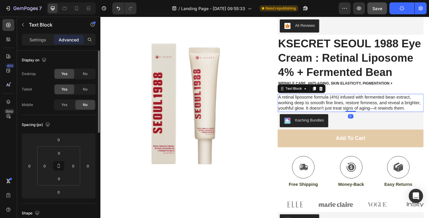
click at [343, 101] on p "A retinal liposome formula (4%) infused with fermented bean extract, working de…" at bounding box center [373, 110] width 158 height 18
click at [54, 109] on div "Yes No" at bounding box center [75, 105] width 42 height 11
click at [71, 104] on div "Yes" at bounding box center [65, 105] width 20 height 10
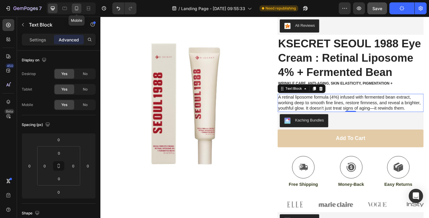
click at [78, 9] on icon at bounding box center [77, 8] width 6 height 6
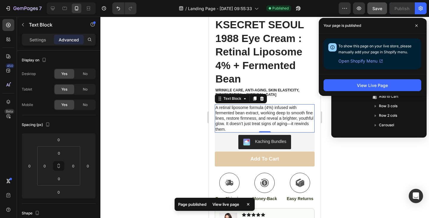
scroll to position [93, 0]
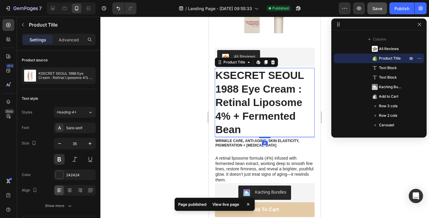
click at [242, 122] on h1 "KSECRET SEOUL 1988 Eye Cream : Retinal Liposome 4% + Fermented Bean" at bounding box center [265, 102] width 100 height 69
click at [60, 143] on icon "button" at bounding box center [60, 144] width 6 height 6
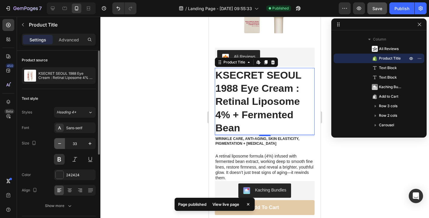
click at [60, 143] on icon "button" at bounding box center [60, 144] width 6 height 6
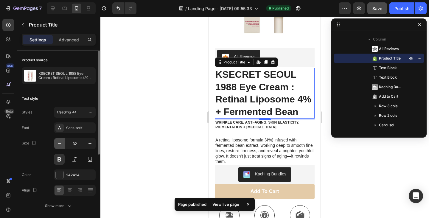
click at [60, 143] on icon "button" at bounding box center [60, 144] width 6 height 6
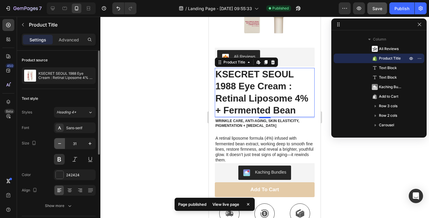
click at [60, 143] on icon "button" at bounding box center [60, 144] width 6 height 6
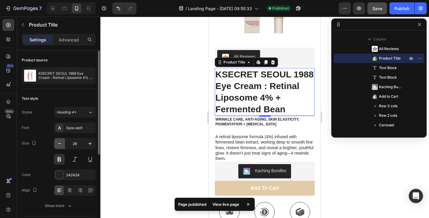
click at [60, 143] on icon "button" at bounding box center [60, 144] width 6 height 6
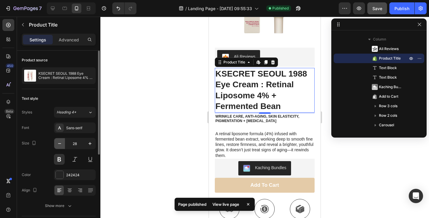
click at [60, 143] on icon "button" at bounding box center [60, 144] width 6 height 6
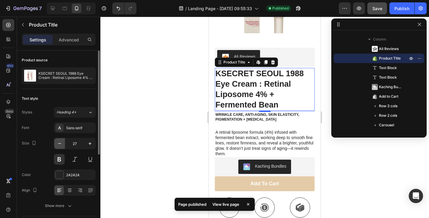
click at [60, 143] on icon "button" at bounding box center [59, 143] width 3 height 1
type input "26"
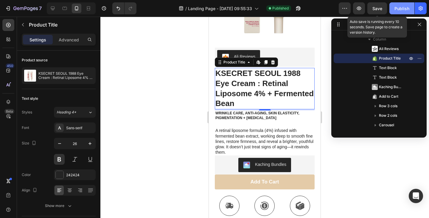
drag, startPoint x: 380, startPoint y: 9, endPoint x: 399, endPoint y: 8, distance: 18.2
click at [380, 9] on span "Save" at bounding box center [377, 8] width 10 height 5
drag, startPoint x: 399, startPoint y: 8, endPoint x: 386, endPoint y: 13, distance: 13.4
click at [398, 8] on div "Publish" at bounding box center [401, 8] width 15 height 6
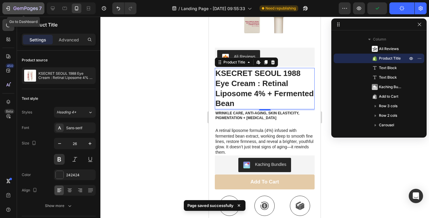
click at [15, 9] on icon "button" at bounding box center [25, 8] width 24 height 5
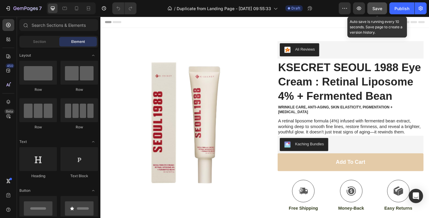
click at [378, 13] on button "Save" at bounding box center [377, 8] width 20 height 12
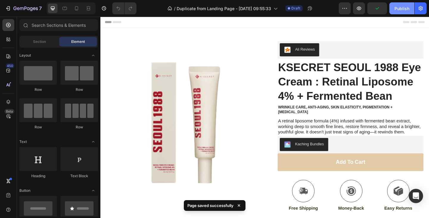
click at [396, 13] on button "Publish" at bounding box center [401, 8] width 25 height 12
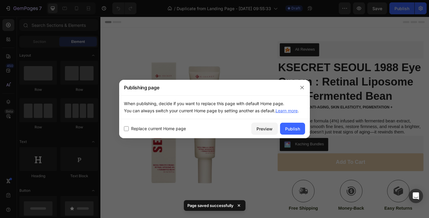
click at [142, 129] on span "Replace current Home page" at bounding box center [158, 128] width 55 height 7
checkbox input "true"
click at [290, 130] on div "Publish" at bounding box center [292, 129] width 15 height 6
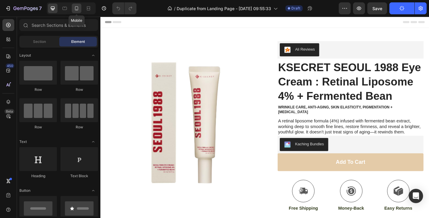
click at [77, 7] on icon at bounding box center [77, 8] width 6 height 6
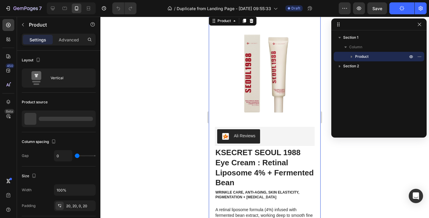
scroll to position [31, 0]
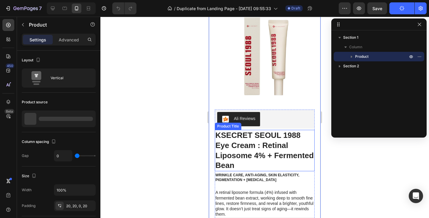
click at [265, 139] on h1 "KSECRET SEOUL 1988 Eye Cream : Retinal Liposome 4% + Fermented Bean" at bounding box center [265, 150] width 100 height 41
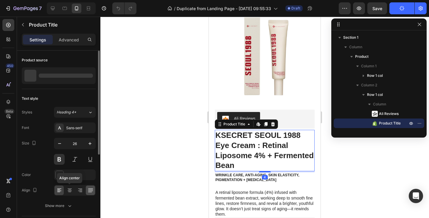
click at [68, 187] on icon at bounding box center [70, 190] width 6 height 6
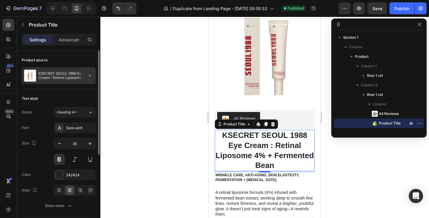
click at [80, 78] on div at bounding box center [87, 75] width 17 height 17
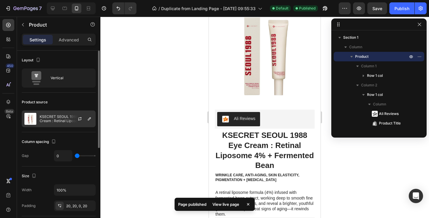
click at [59, 114] on div "KSECRET SEOUL 1988 Eye Cream : Retinal Liposome 4% + Fermented Bean" at bounding box center [59, 119] width 74 height 17
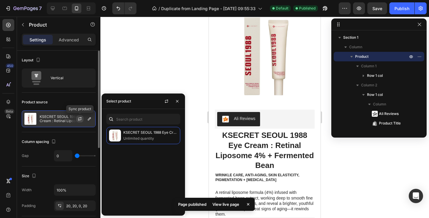
click at [80, 119] on icon "button" at bounding box center [79, 118] width 5 height 5
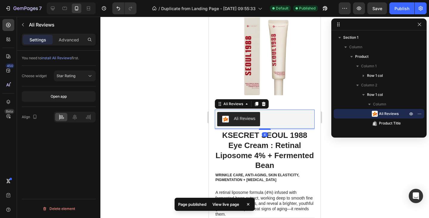
click at [260, 122] on div "Ali Reviews" at bounding box center [264, 119] width 95 height 14
click at [73, 116] on icon at bounding box center [75, 117] width 6 height 6
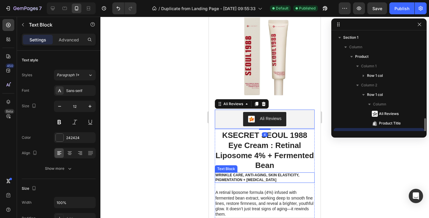
drag, startPoint x: 245, startPoint y: 173, endPoint x: 221, endPoint y: 173, distance: 24.1
click at [245, 173] on p "wrinkle care, anti-aging, skin elasticity, pigmentation + [MEDICAL_DATA]" at bounding box center [264, 177] width 99 height 9
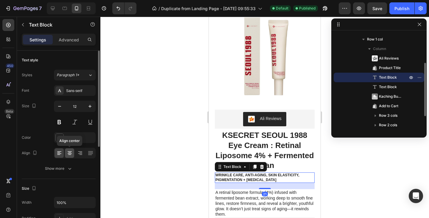
drag, startPoint x: 66, startPoint y: 154, endPoint x: 92, endPoint y: 175, distance: 33.9
click at [66, 154] on div at bounding box center [69, 153] width 9 height 10
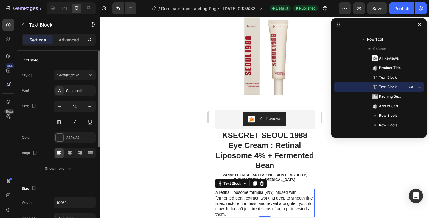
click at [307, 194] on p "A retinal liposome formula (4%) infused with fermented bean extract, working de…" at bounding box center [264, 203] width 99 height 27
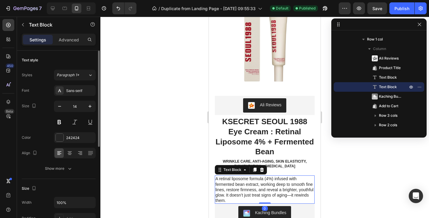
scroll to position [46, 0]
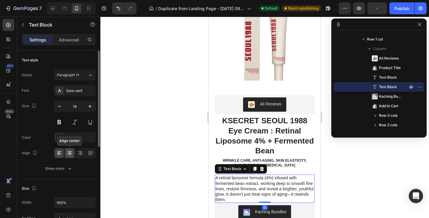
click at [68, 153] on icon at bounding box center [70, 153] width 6 height 6
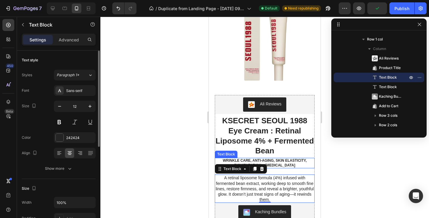
click at [287, 161] on p "wrinkle care, anti-aging, skin elasticity, pigmentation + [MEDICAL_DATA]" at bounding box center [264, 162] width 99 height 9
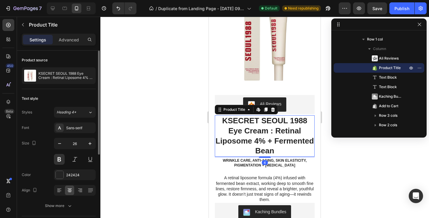
click at [279, 144] on h1 "KSECRET SEOUL 1988 Eye Cream : Retinal Liposome 4% + Fermented Bean" at bounding box center [265, 135] width 100 height 41
click at [271, 165] on p "wrinkle care, anti-aging, skin elasticity, pigmentation + [MEDICAL_DATA]" at bounding box center [264, 162] width 99 height 9
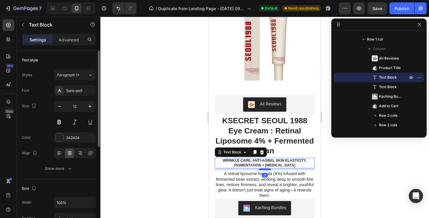
drag, startPoint x: 270, startPoint y: 174, endPoint x: 270, endPoint y: 170, distance: 3.9
click at [270, 170] on div at bounding box center [265, 170] width 12 height 2
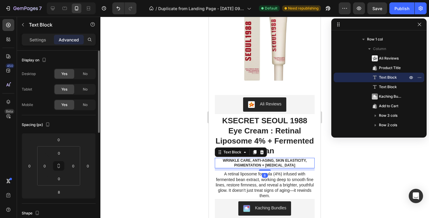
drag, startPoint x: 388, startPoint y: 177, endPoint x: 72, endPoint y: 169, distance: 316.8
click at [388, 177] on div at bounding box center [264, 117] width 329 height 201
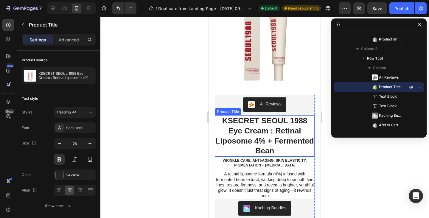
click at [237, 116] on h1 "KSECRET SEOUL 1988 Eye Cream : Retinal Liposome 4% + Fermented Bean" at bounding box center [265, 135] width 100 height 41
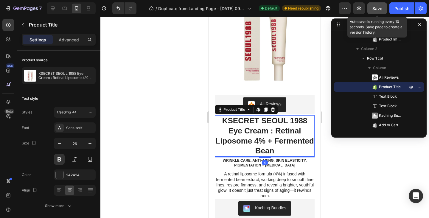
click at [377, 7] on span "Save" at bounding box center [377, 8] width 10 height 5
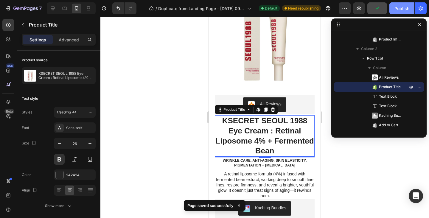
drag, startPoint x: 398, startPoint y: 10, endPoint x: 27, endPoint y: 70, distance: 375.8
click at [398, 10] on div "Publish" at bounding box center [401, 8] width 15 height 6
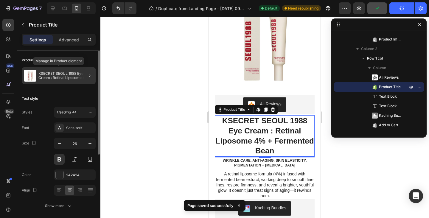
click at [76, 74] on p "KSECRET SEOUL 1988 Eye Cream : Retinal Liposome 4% + Fermented Bean" at bounding box center [65, 76] width 55 height 8
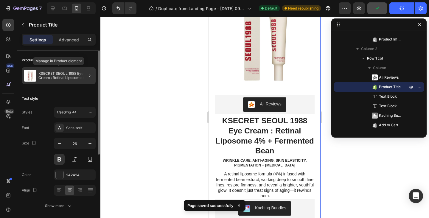
scroll to position [0, 0]
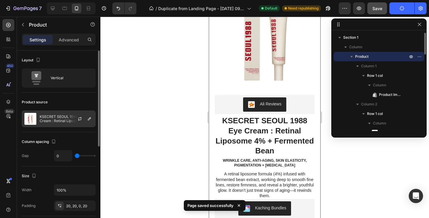
click at [69, 123] on div at bounding box center [82, 119] width 26 height 16
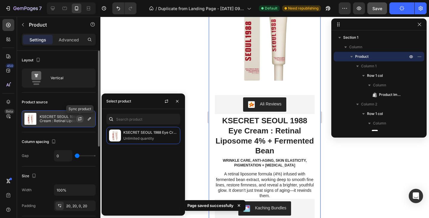
click at [80, 119] on icon "button" at bounding box center [79, 118] width 5 height 5
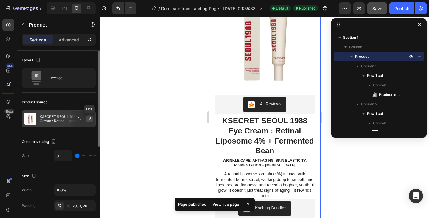
click at [89, 119] on icon "button" at bounding box center [89, 118] width 3 height 3
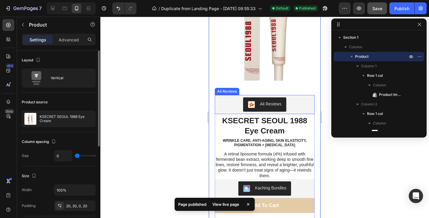
click at [179, 69] on div at bounding box center [264, 117] width 329 height 201
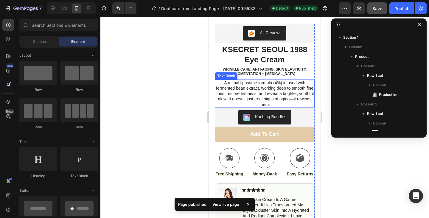
scroll to position [120, 0]
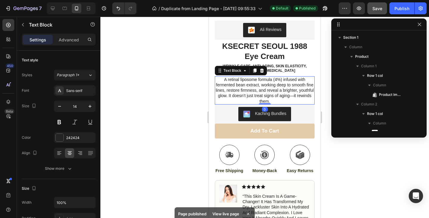
click at [267, 79] on p "A retinal liposome formula (4%) infused with fermented bean extract, working de…" at bounding box center [264, 90] width 99 height 27
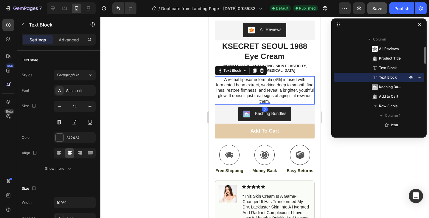
click at [262, 89] on p "A retinal liposome formula (4%) infused with fermented bean extract, working de…" at bounding box center [264, 90] width 99 height 27
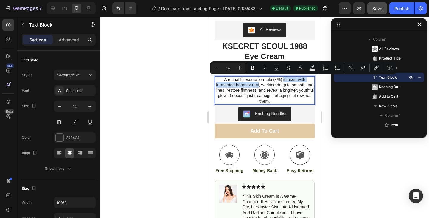
drag, startPoint x: 259, startPoint y: 86, endPoint x: 283, endPoint y: 80, distance: 25.0
click at [283, 80] on p "A retinal liposome formula (4%) infused with fermented bean extract, working de…" at bounding box center [264, 90] width 99 height 27
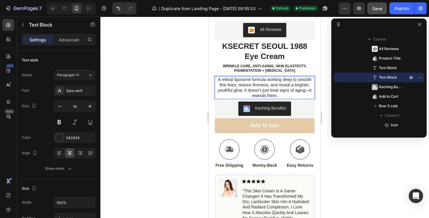
click at [386, 173] on div at bounding box center [264, 117] width 329 height 201
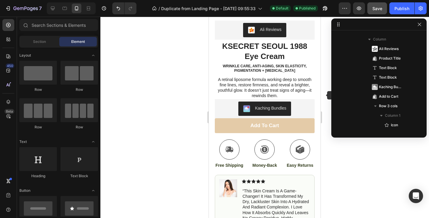
click at [325, 95] on div at bounding box center [264, 117] width 329 height 201
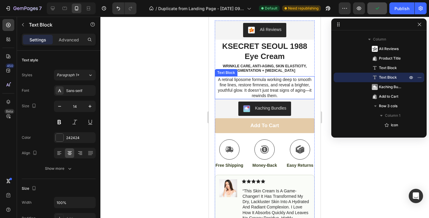
click at [301, 83] on p "A retinal liposome formula working deep to smooth fine lines, restore firmness,…" at bounding box center [264, 88] width 99 height 22
click at [261, 97] on p "A retinal liposome formula working deep to smooth fine lines, restore firmness,…" at bounding box center [264, 88] width 99 height 22
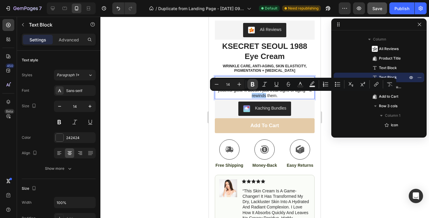
drag, startPoint x: 252, startPoint y: 84, endPoint x: 38, endPoint y: 75, distance: 213.5
click at [252, 84] on icon "Editor contextual toolbar" at bounding box center [253, 84] width 6 height 6
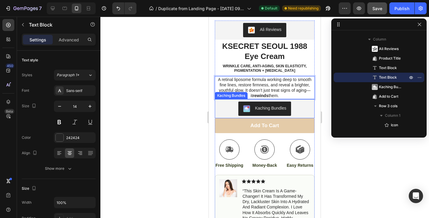
click at [233, 101] on div "Kaching Bundles" at bounding box center [265, 108] width 100 height 19
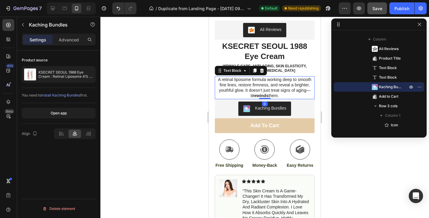
click at [283, 81] on p "A retinal liposome formula working deep to smooth fine lines, restore firmness,…" at bounding box center [264, 88] width 99 height 22
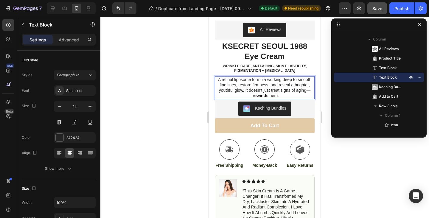
click at [304, 77] on p "A retinal liposome formula working deep to smooth fine lines, restore firmness,…" at bounding box center [264, 88] width 99 height 22
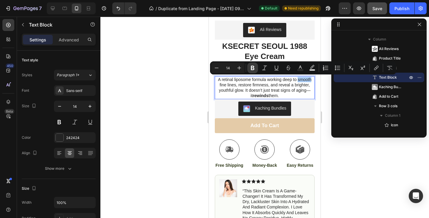
click at [251, 68] on icon "Editor contextual toolbar" at bounding box center [253, 68] width 4 height 4
click at [251, 85] on p "A retinal liposome formula working deep to smooth fine lines, restore firmness,…" at bounding box center [264, 88] width 99 height 22
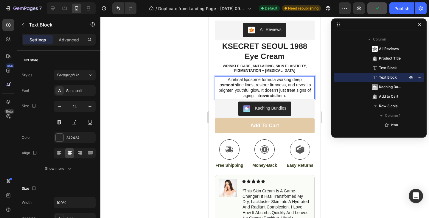
click at [243, 85] on p "A retinal liposome formula working deep to smooth fine lines, restore firmness,…" at bounding box center [264, 88] width 99 height 22
click at [242, 88] on p "A retinal liposome formula working deep to smooth fine lines, restore firmness,…" at bounding box center [264, 88] width 99 height 22
click at [242, 84] on p "A retinal liposome formula working deep to smooth fine lines, restore firmness,…" at bounding box center [264, 88] width 99 height 22
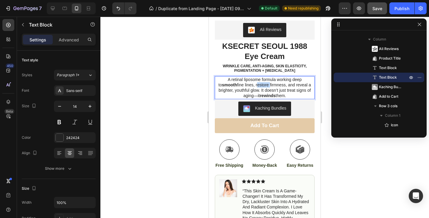
click at [240, 87] on p "A retinal liposome formula working deep to smooth fine lines, restore firmness,…" at bounding box center [264, 88] width 99 height 22
click at [244, 91] on p "A retinal liposome formula working deep to smooth fine lines, restore firmness,…" at bounding box center [264, 88] width 99 height 22
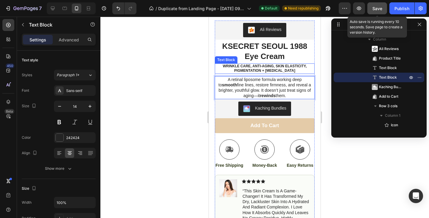
click at [383, 5] on button "Save" at bounding box center [377, 8] width 20 height 12
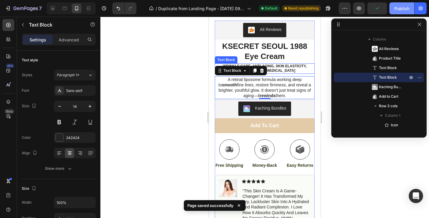
click at [394, 7] on button "Publish" at bounding box center [401, 8] width 25 height 12
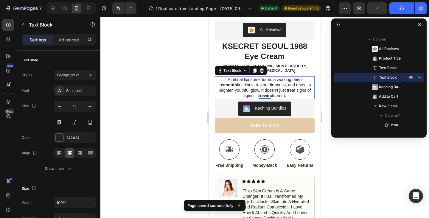
click at [243, 85] on p "A retinal liposome formula working deep to smooth fine lines, restore firmness,…" at bounding box center [264, 88] width 99 height 22
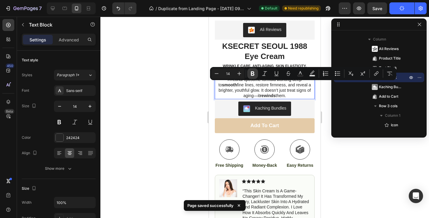
click at [255, 74] on icon "Editor contextual toolbar" at bounding box center [253, 74] width 6 height 6
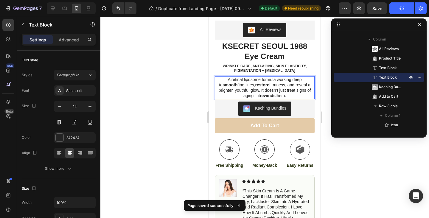
click at [283, 90] on p "A retinal liposome formula working deep to smooth fine lines, restore firmness,…" at bounding box center [264, 88] width 99 height 22
click at [224, 90] on p "A retinal liposome formula working deep to smooth fine lines, restore firmness,…" at bounding box center [264, 88] width 99 height 22
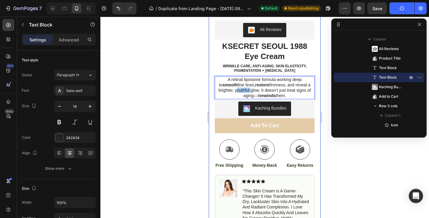
click at [375, 14] on div "7 / Duplicate from Landing Page - Aug 27, 09:55:33 Default Need republishing Pr…" at bounding box center [214, 8] width 429 height 17
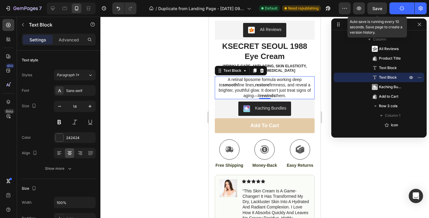
click at [379, 8] on span "Save" at bounding box center [377, 8] width 10 height 5
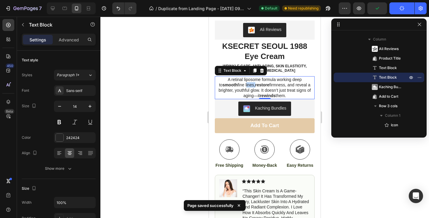
click at [226, 87] on p "A retinal liposome formula working deep to smooth fine lines, restore firmness,…" at bounding box center [264, 88] width 99 height 22
click at [226, 90] on p "A retinal liposome formula working deep to smooth fine lines, restore firmness,…" at bounding box center [264, 88] width 99 height 22
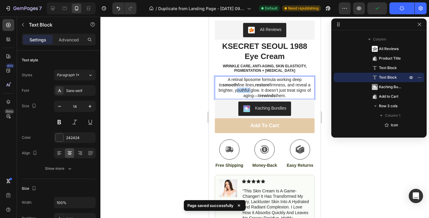
click at [226, 90] on p "A retinal liposome formula working deep to smooth fine lines, restore firmness,…" at bounding box center [264, 88] width 99 height 22
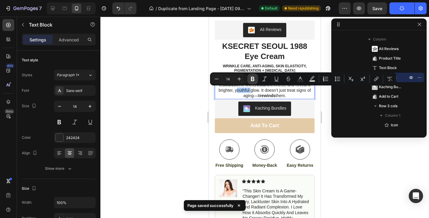
drag, startPoint x: 252, startPoint y: 81, endPoint x: 65, endPoint y: 76, distance: 186.6
click at [252, 81] on icon "Editor contextual toolbar" at bounding box center [253, 79] width 6 height 6
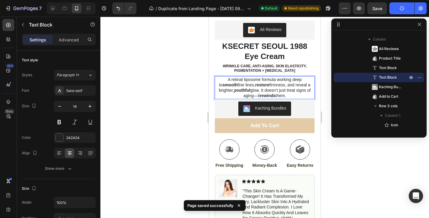
click at [238, 83] on strong "smooth" at bounding box center [230, 85] width 15 height 5
click at [302, 84] on p "A retinal liposome formula working deep to smooth fine lines, restore firmness,…" at bounding box center [264, 88] width 99 height 22
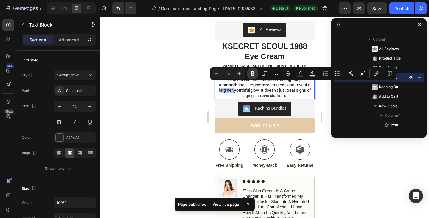
drag, startPoint x: 252, startPoint y: 76, endPoint x: 45, endPoint y: 80, distance: 207.4
click at [252, 76] on icon "Editor contextual toolbar" at bounding box center [253, 74] width 6 height 6
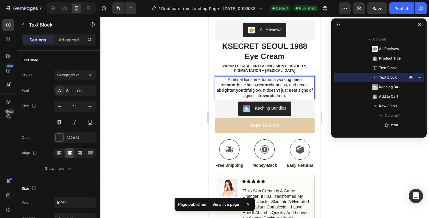
click at [254, 93] on p "A retinal liposome formula working deep to smooth fine lines, restore firmness,…" at bounding box center [264, 88] width 99 height 22
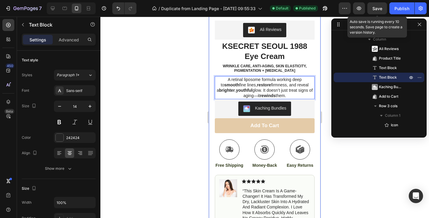
click at [377, 8] on span "Save" at bounding box center [377, 8] width 10 height 5
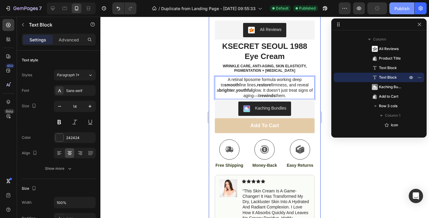
drag, startPoint x: 401, startPoint y: 8, endPoint x: 399, endPoint y: 11, distance: 3.5
click at [401, 8] on div "Publish" at bounding box center [401, 8] width 15 height 6
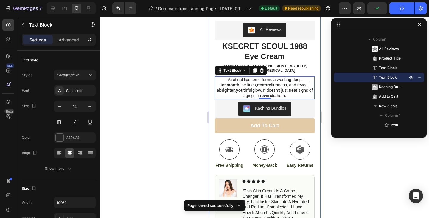
click at [419, 27] on button "button" at bounding box center [419, 24] width 7 height 7
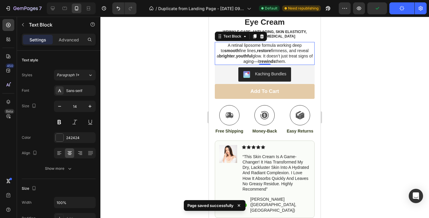
scroll to position [161, 0]
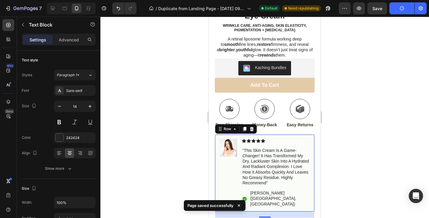
click at [294, 137] on div "Image Icon Icon Icon Icon Icon Icon List “this skin cream is a game-changer! it…" at bounding box center [265, 172] width 100 height 77
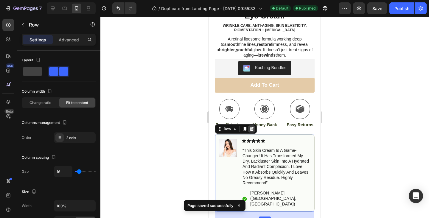
click at [254, 130] on div at bounding box center [251, 128] width 7 height 7
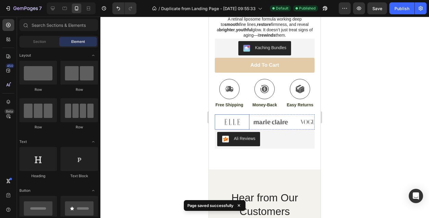
scroll to position [193, 0]
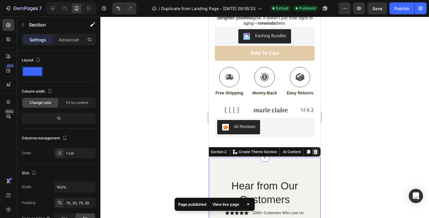
click at [315, 153] on icon at bounding box center [316, 152] width 4 height 4
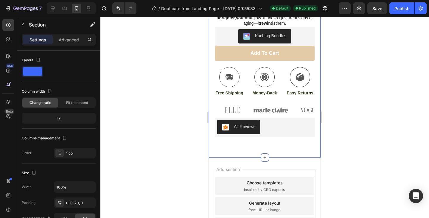
click at [62, 35] on div "Settings Advanced" at bounding box center [59, 40] width 74 height 12
click at [66, 40] on p "Advanced" at bounding box center [69, 40] width 20 height 6
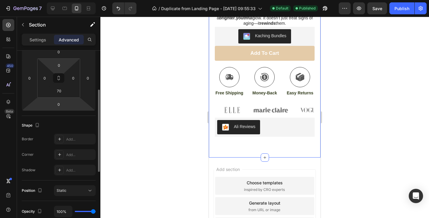
scroll to position [46, 0]
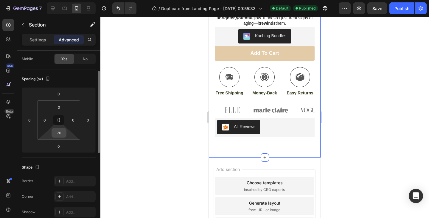
click at [61, 132] on input "70" at bounding box center [59, 132] width 12 height 9
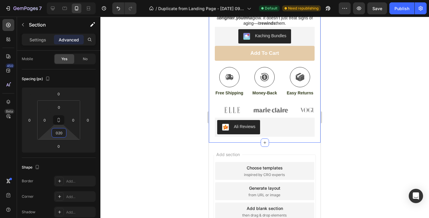
type input "20"
click at [374, 109] on div at bounding box center [264, 117] width 329 height 201
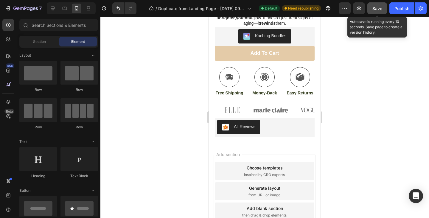
click at [386, 10] on button "Save" at bounding box center [377, 8] width 20 height 12
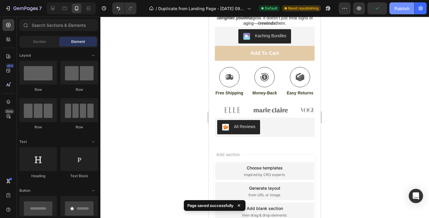
click at [397, 9] on div "Publish" at bounding box center [401, 8] width 15 height 6
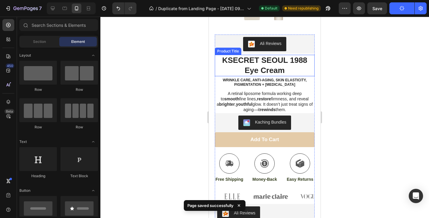
scroll to position [109, 0]
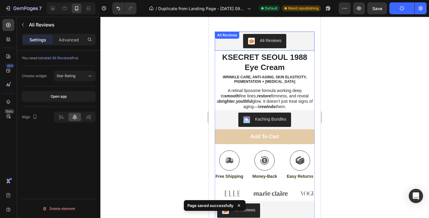
click at [259, 44] on div "Ali Reviews" at bounding box center [264, 41] width 33 height 7
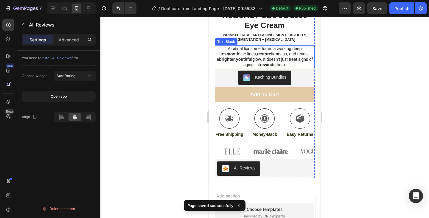
scroll to position [244, 0]
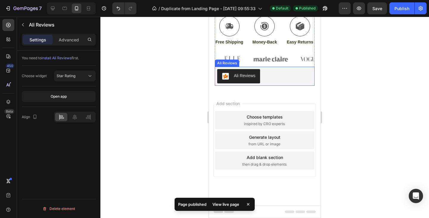
click at [249, 72] on button "Ali Reviews" at bounding box center [238, 76] width 43 height 14
click at [73, 119] on icon at bounding box center [75, 117] width 6 height 6
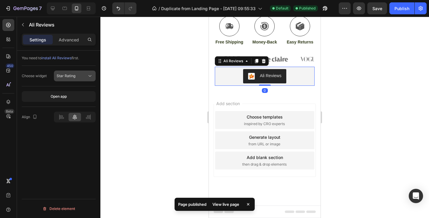
click at [73, 79] on button "Star Rating" at bounding box center [75, 76] width 42 height 11
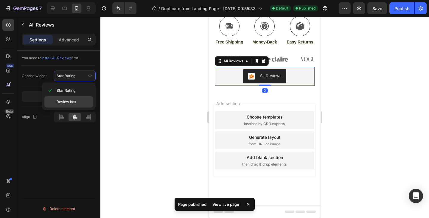
click at [76, 105] on div "Review box" at bounding box center [68, 101] width 49 height 11
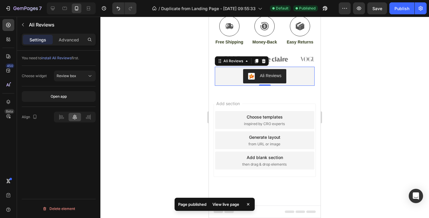
click at [394, 67] on div at bounding box center [264, 117] width 329 height 201
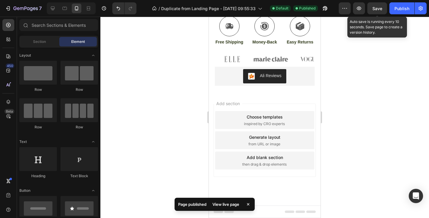
click at [379, 9] on span "Save" at bounding box center [377, 8] width 10 height 5
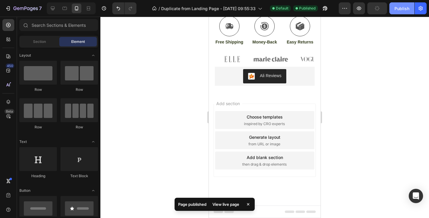
click at [406, 9] on div "Publish" at bounding box center [401, 8] width 15 height 6
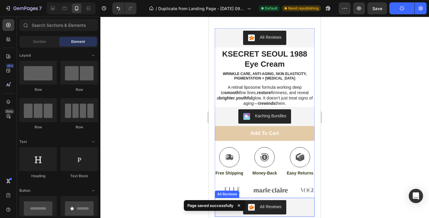
scroll to position [112, 0]
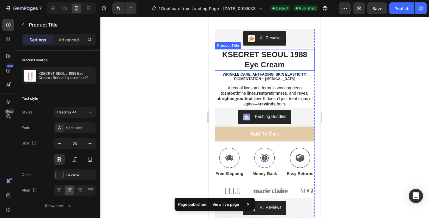
click at [258, 55] on h1 "KSECRET SEOUL 1988 Eye Cream" at bounding box center [265, 59] width 100 height 21
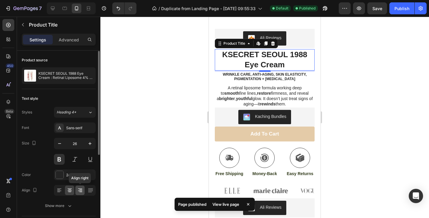
scroll to position [9, 0]
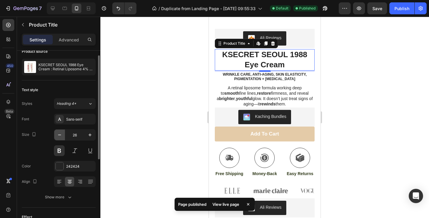
click at [59, 134] on icon "button" at bounding box center [60, 135] width 6 height 6
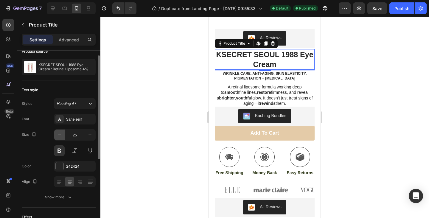
click at [59, 134] on icon "button" at bounding box center [60, 135] width 6 height 6
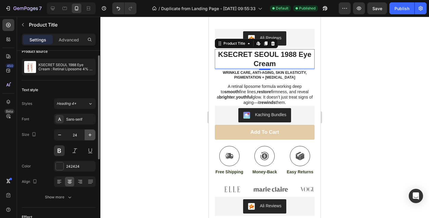
click at [88, 139] on button "button" at bounding box center [90, 135] width 11 height 11
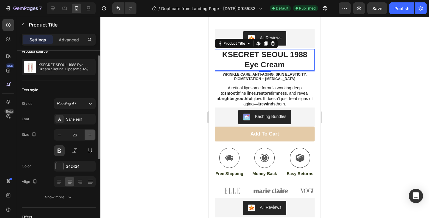
click at [88, 139] on button "button" at bounding box center [90, 135] width 11 height 11
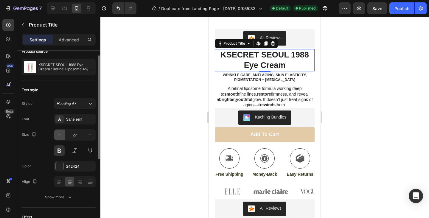
click at [60, 138] on button "button" at bounding box center [59, 135] width 11 height 11
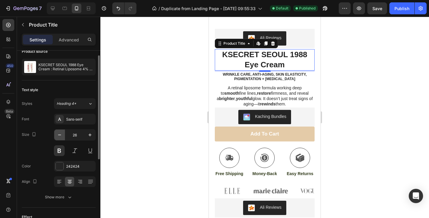
click at [60, 138] on button "button" at bounding box center [59, 135] width 11 height 11
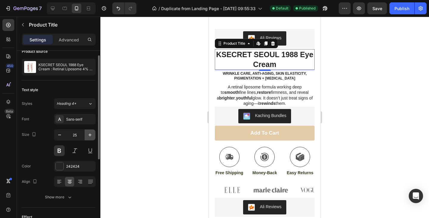
click at [92, 139] on button "button" at bounding box center [90, 135] width 11 height 11
type input "26"
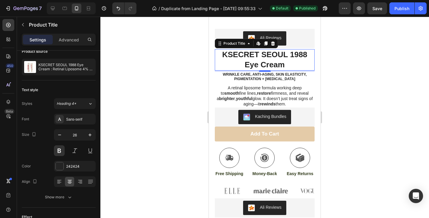
click at [170, 111] on div at bounding box center [264, 117] width 329 height 201
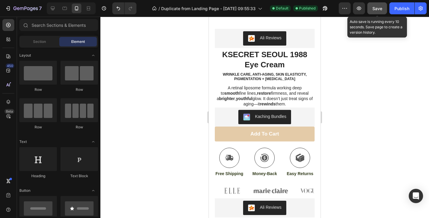
click at [382, 9] on button "Save" at bounding box center [377, 8] width 20 height 12
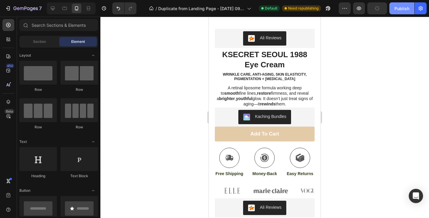
click at [394, 11] on button "Publish" at bounding box center [401, 8] width 25 height 12
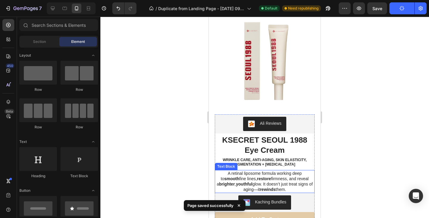
scroll to position [0, 0]
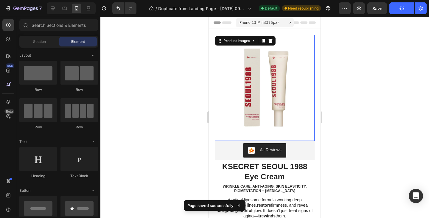
click at [251, 84] on img at bounding box center [265, 85] width 100 height 100
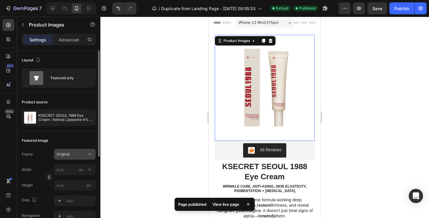
click at [73, 156] on div "Original" at bounding box center [71, 154] width 29 height 5
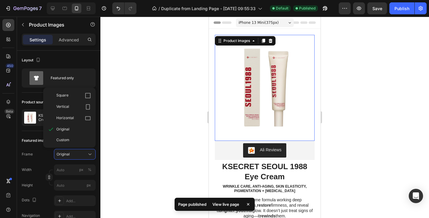
click at [130, 151] on div at bounding box center [264, 117] width 329 height 201
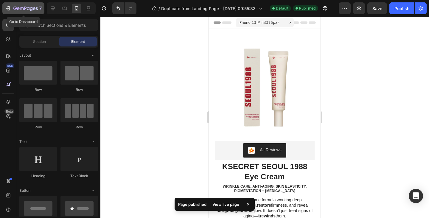
click at [9, 11] on icon "button" at bounding box center [8, 8] width 6 height 6
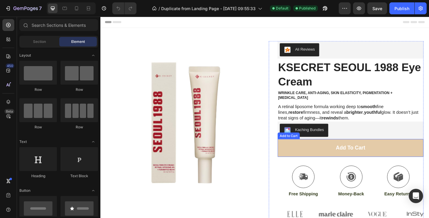
click at [306, 156] on button "Add to cart" at bounding box center [372, 159] width 159 height 19
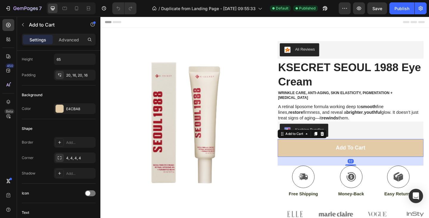
scroll to position [121, 0]
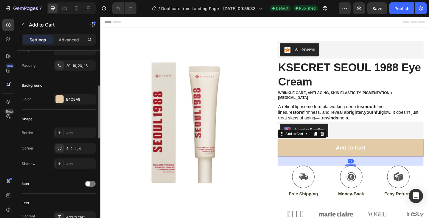
click at [74, 97] on div "E4CBA8" at bounding box center [74, 99] width 17 height 5
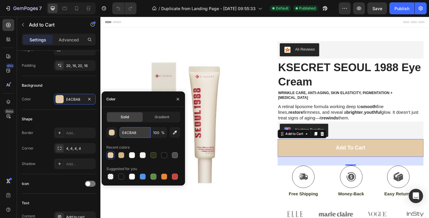
click at [135, 135] on input "E4CBA8" at bounding box center [134, 132] width 31 height 11
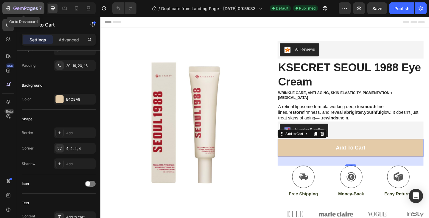
click at [7, 5] on div "7" at bounding box center [23, 8] width 37 height 7
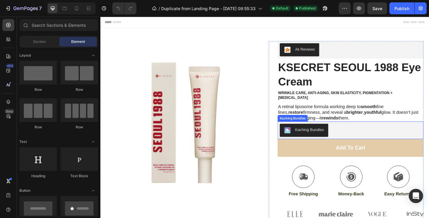
click at [313, 138] on div "Kaching Bundles" at bounding box center [327, 140] width 31 height 6
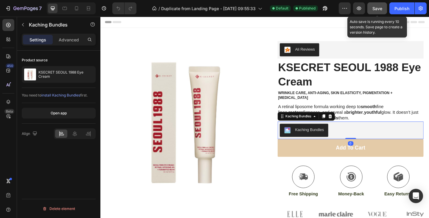
click at [381, 10] on span "Save" at bounding box center [377, 8] width 10 height 5
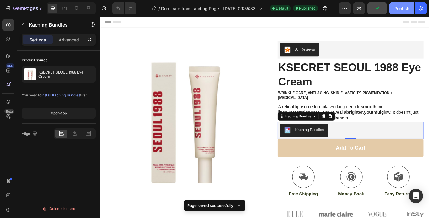
click at [398, 10] on div "Publish" at bounding box center [401, 8] width 15 height 6
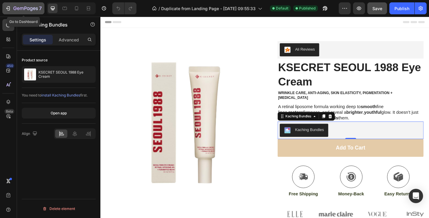
click at [9, 10] on icon "button" at bounding box center [8, 8] width 6 height 6
